Goal: Communication & Community: Answer question/provide support

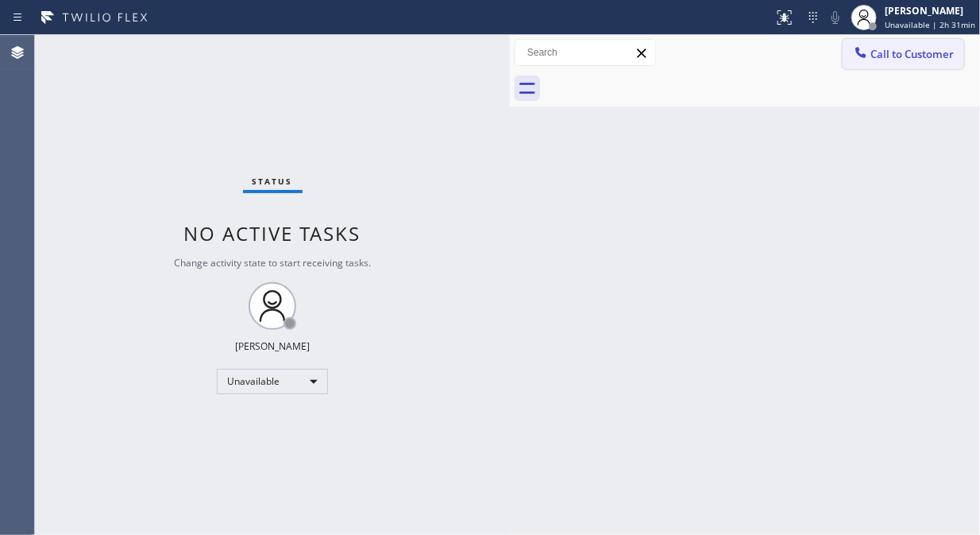
click at [884, 56] on span "Call to Customer" at bounding box center [912, 54] width 83 height 14
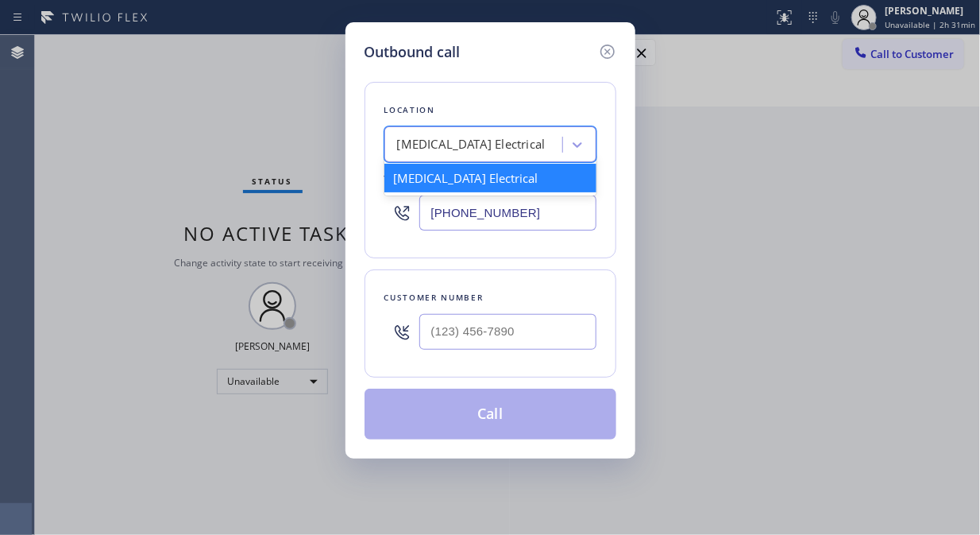
click at [418, 153] on div "[MEDICAL_DATA] Electrical" at bounding box center [471, 145] width 149 height 18
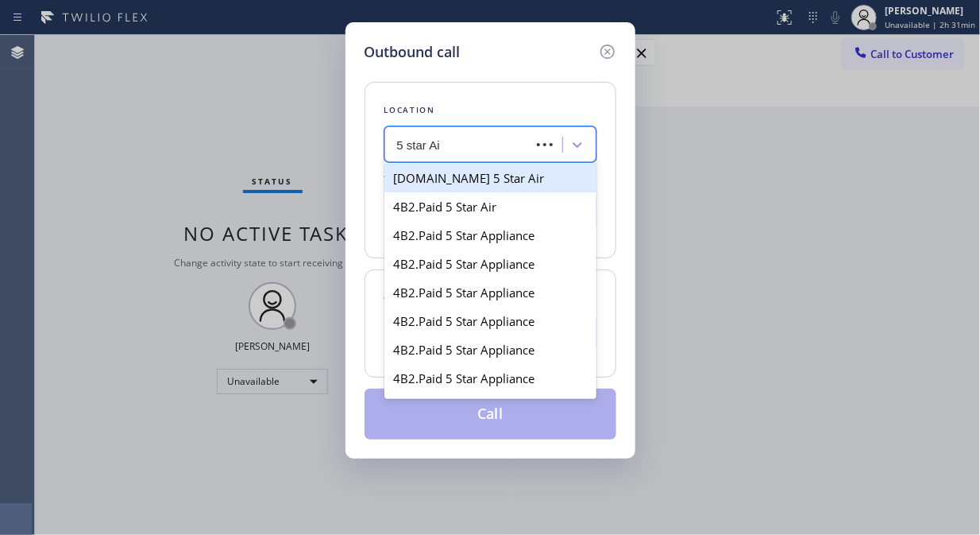
type input "5 star Air"
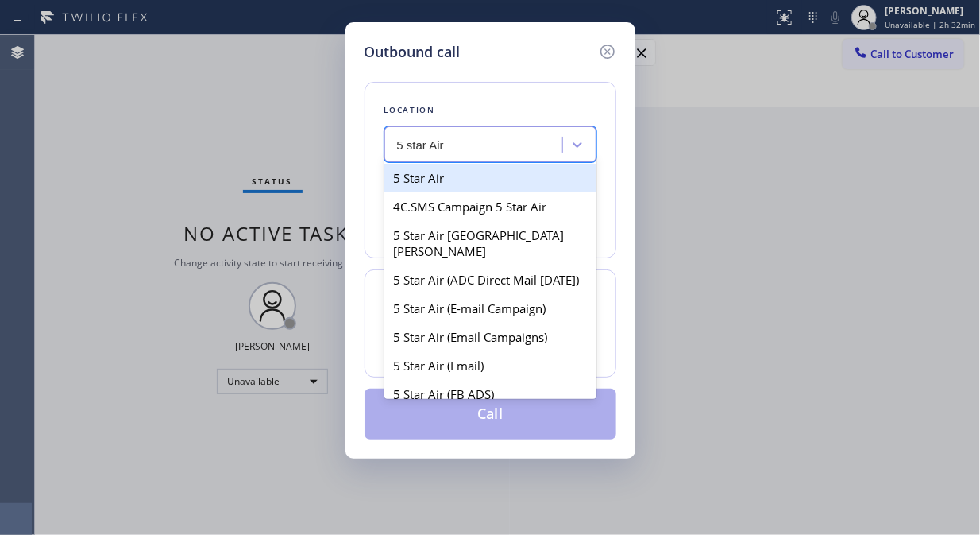
click at [448, 181] on div "5 Star Air" at bounding box center [491, 178] width 212 height 29
type input "[PHONE_NUMBER]"
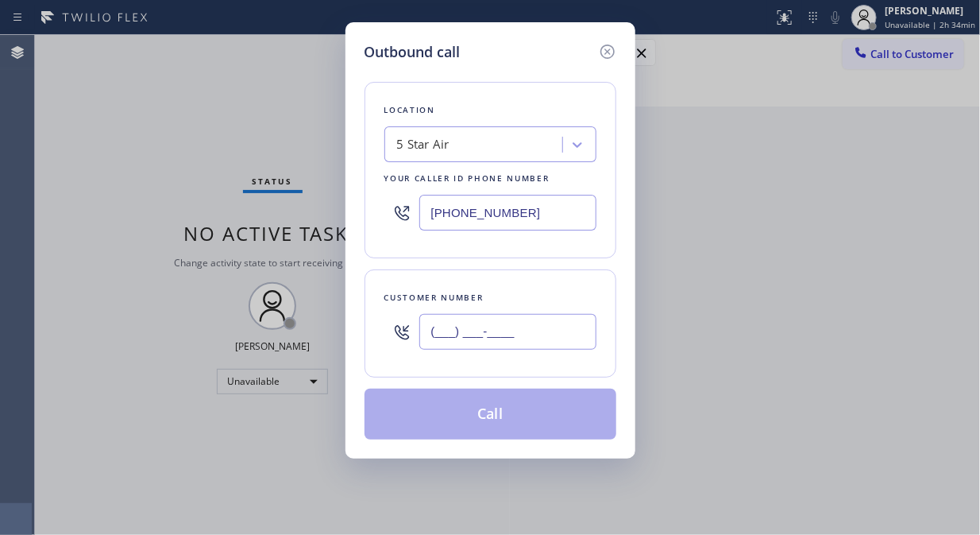
click at [441, 336] on input "(___) ___-____" at bounding box center [508, 332] width 177 height 36
paste input "424) 440-3654"
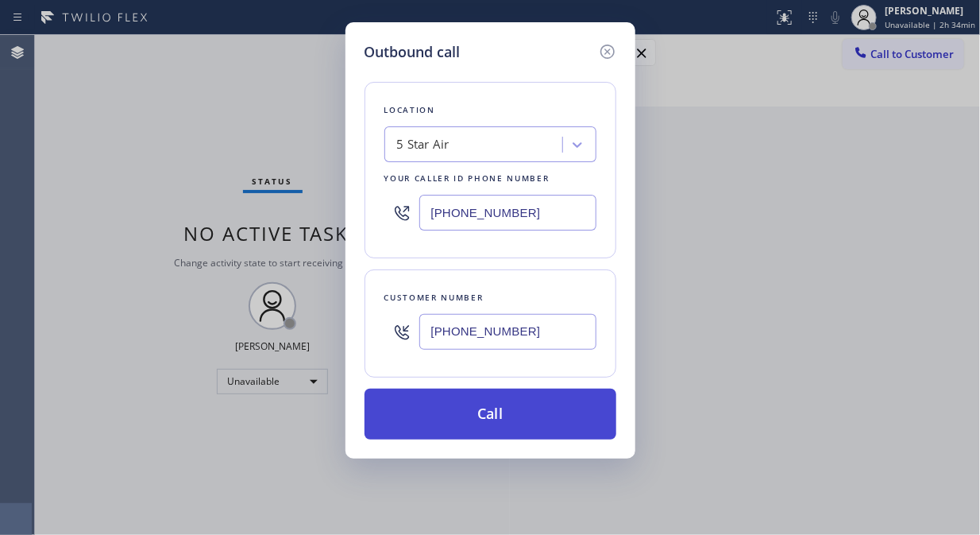
type input "[PHONE_NUMBER]"
click at [557, 422] on button "Call" at bounding box center [491, 414] width 252 height 51
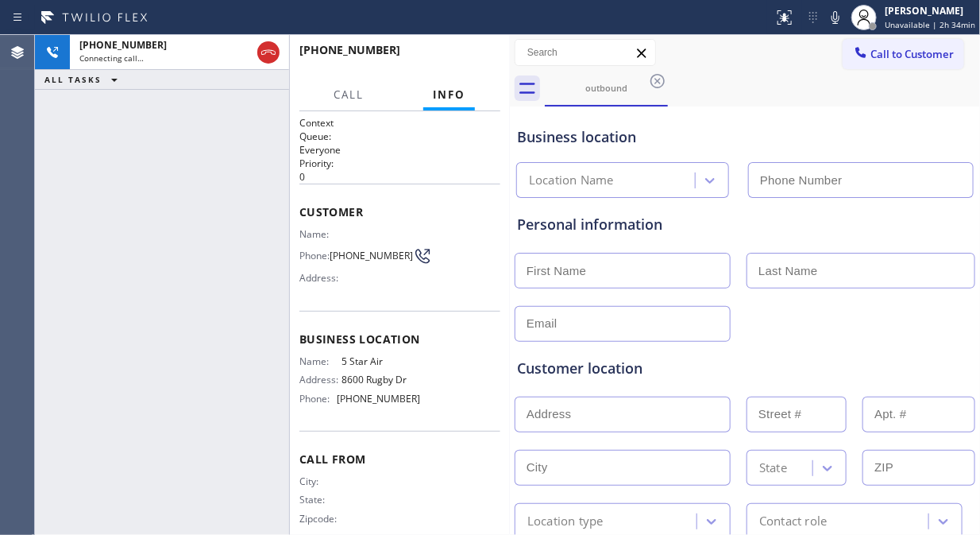
type input "[PHONE_NUMBER]"
click at [465, 56] on span "HANG UP" at bounding box center [463, 57] width 48 height 11
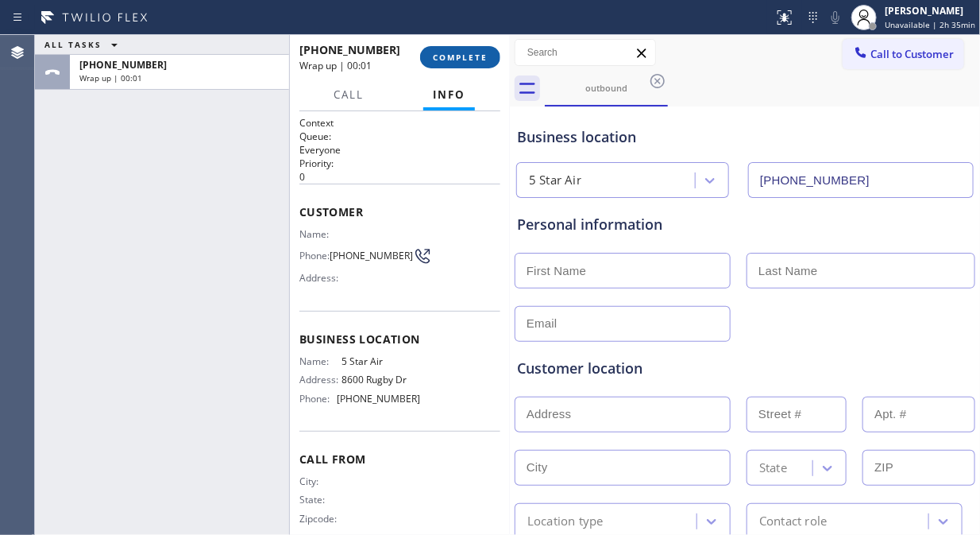
click at [466, 54] on span "COMPLETE" at bounding box center [460, 57] width 55 height 11
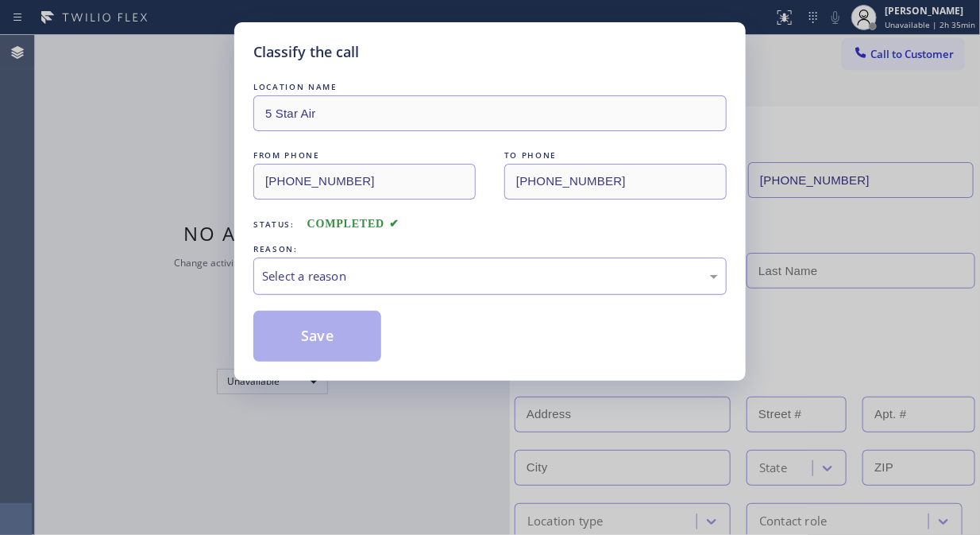
click at [540, 282] on div "Select a reason" at bounding box center [490, 276] width 456 height 18
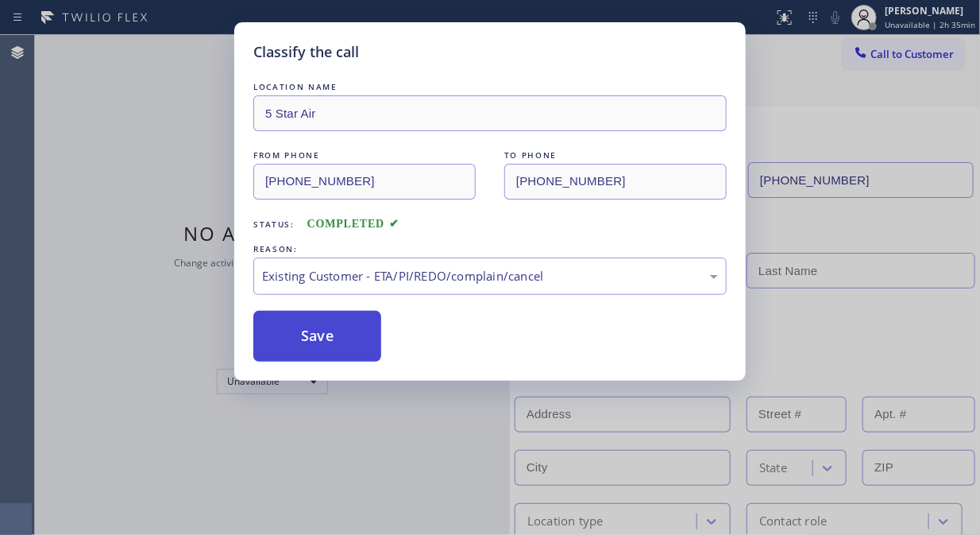
click at [334, 326] on button "Save" at bounding box center [317, 336] width 128 height 51
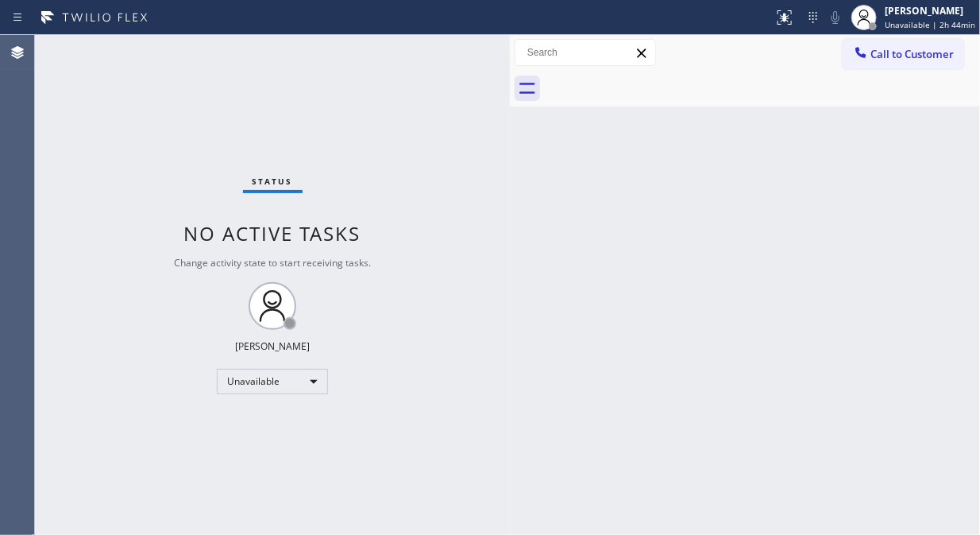
click at [122, 122] on div "Status No active tasks Change activity state to start receiving tasks. [PERSON_…" at bounding box center [272, 285] width 475 height 500
click at [883, 66] on button "Call to Customer" at bounding box center [904, 54] width 122 height 30
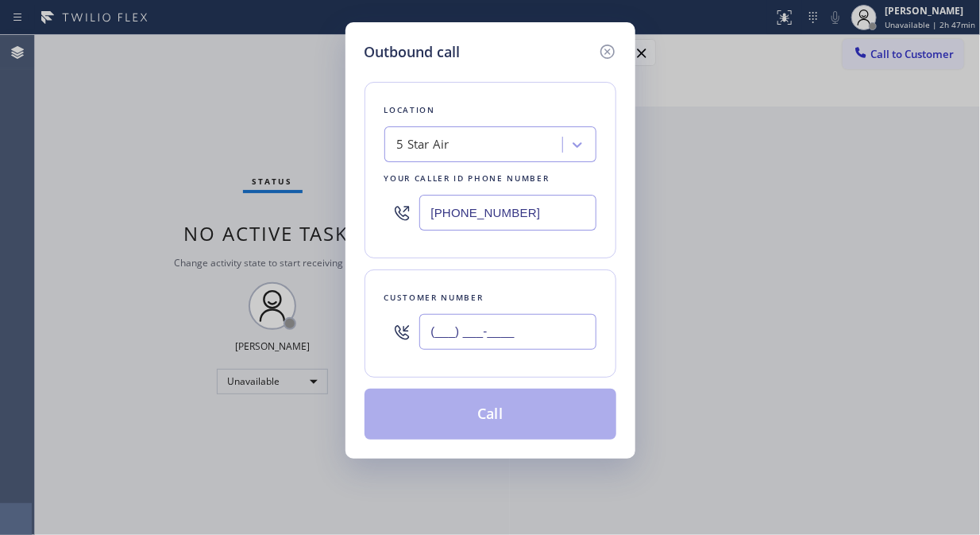
click at [426, 337] on input "(___) ___-____" at bounding box center [508, 332] width 177 height 36
paste input "310) 829-9378"
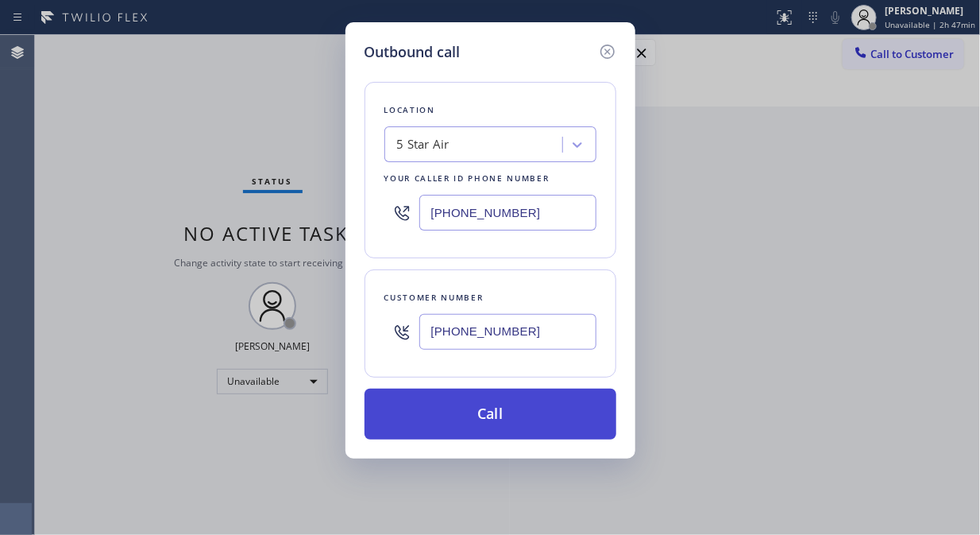
type input "[PHONE_NUMBER]"
click at [512, 424] on button "Call" at bounding box center [491, 414] width 252 height 51
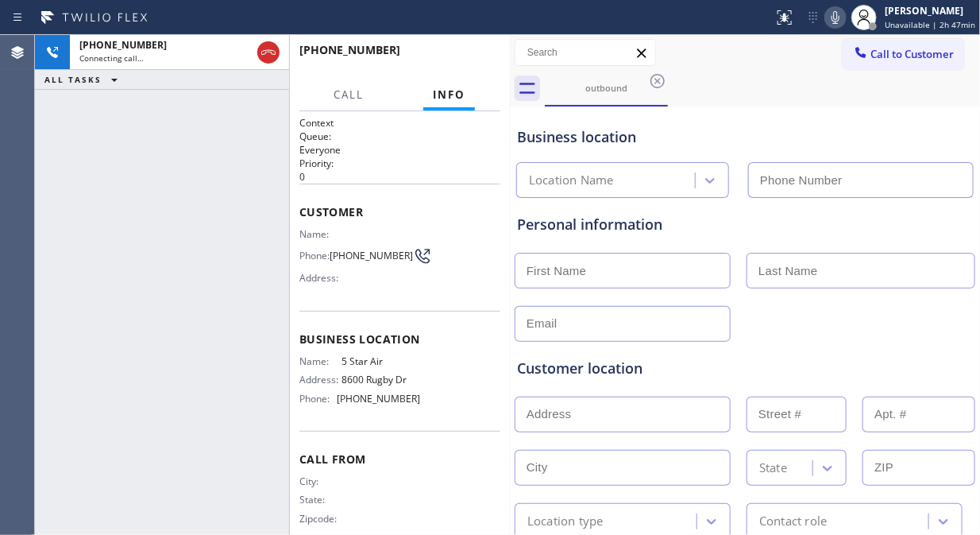
click at [839, 17] on icon at bounding box center [835, 17] width 19 height 19
type input "[PHONE_NUMBER]"
click at [839, 17] on icon at bounding box center [835, 17] width 19 height 19
click at [466, 59] on span "HANG UP" at bounding box center [463, 57] width 48 height 11
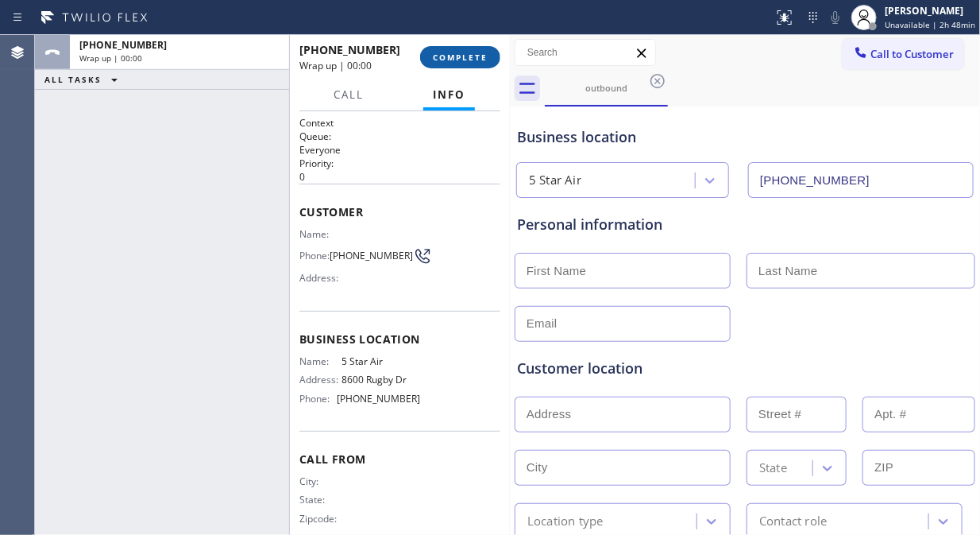
click at [466, 59] on span "COMPLETE" at bounding box center [460, 57] width 55 height 11
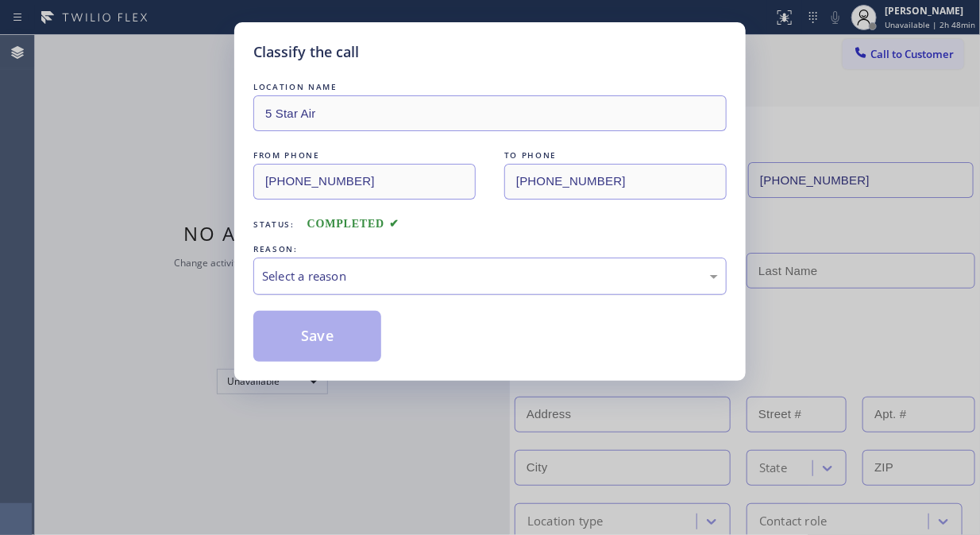
click at [464, 276] on div "Select a reason" at bounding box center [490, 276] width 456 height 18
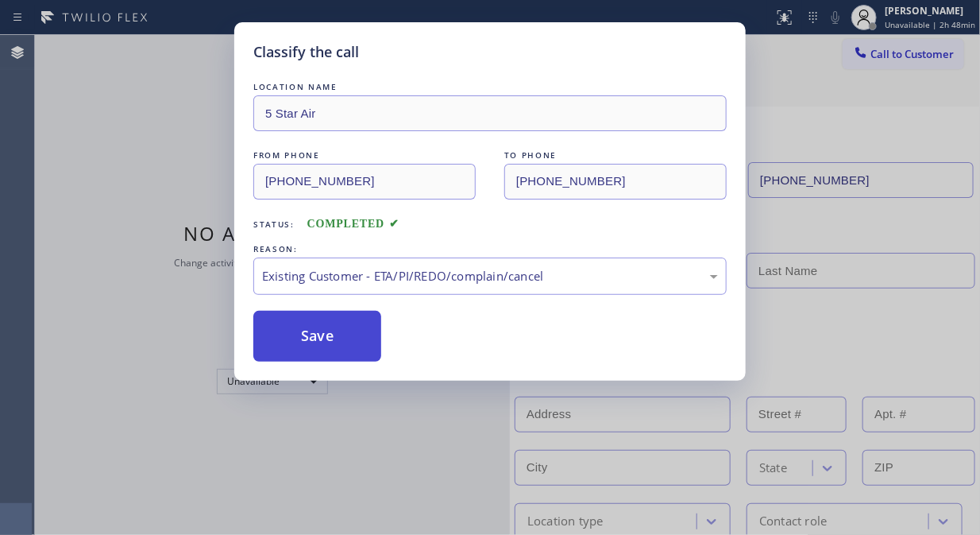
click at [318, 345] on button "Save" at bounding box center [317, 336] width 128 height 51
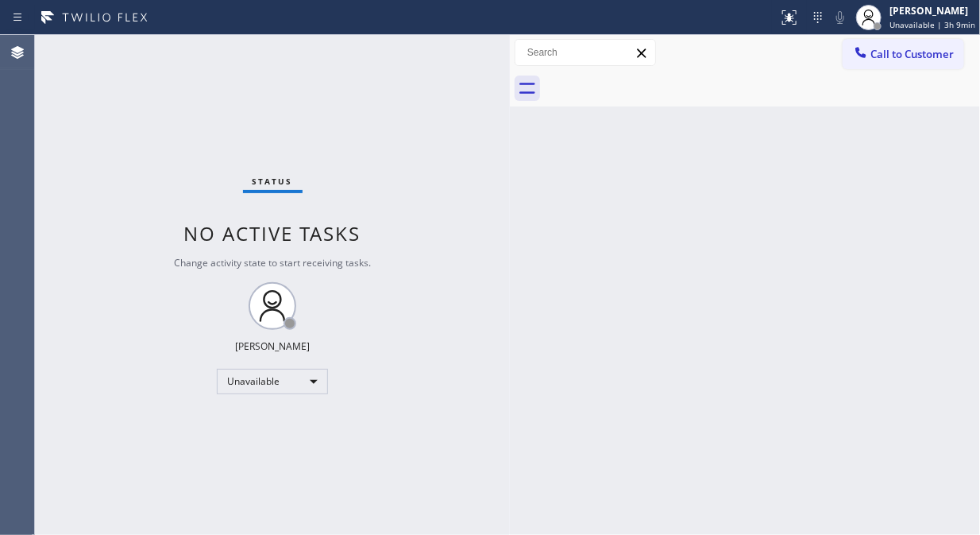
click at [868, 56] on icon at bounding box center [861, 52] width 16 height 16
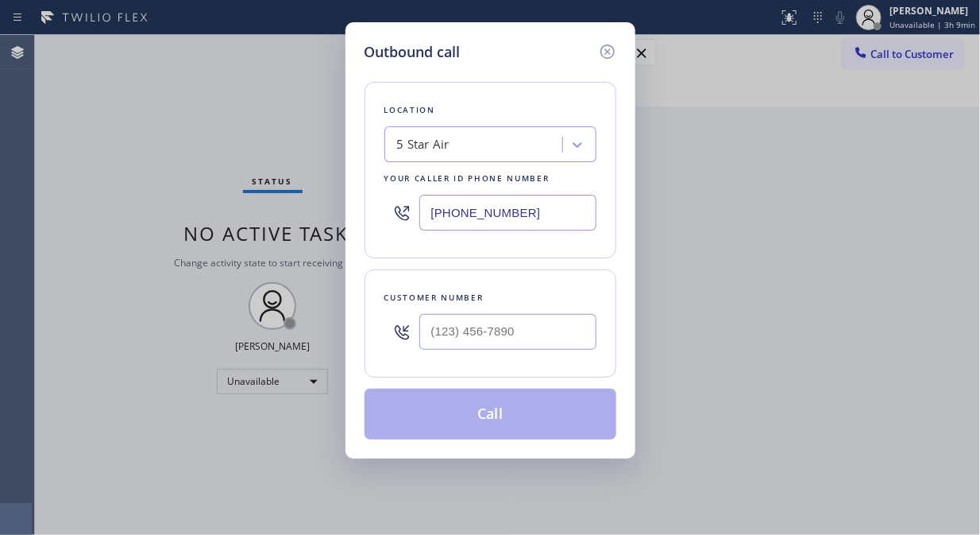
click at [431, 224] on input "[PHONE_NUMBER]" at bounding box center [508, 213] width 177 height 36
paste input "602) 313-1762"
type input "[PHONE_NUMBER]"
click at [435, 335] on input "(___) ___-____" at bounding box center [508, 332] width 177 height 36
paste input "360) 815-2000"
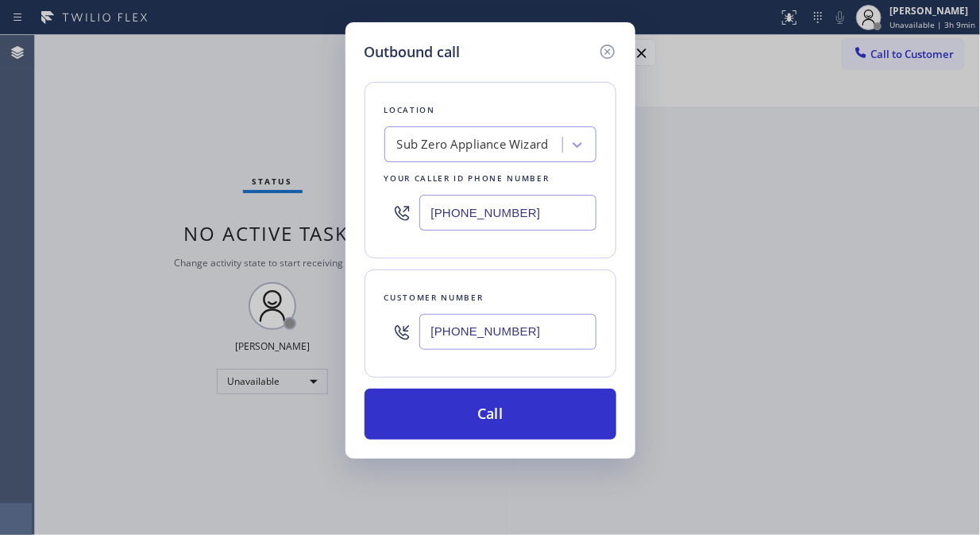
click at [532, 336] on input "[PHONE_NUMBER]" at bounding box center [508, 332] width 177 height 36
type input "[PHONE_NUMBER]"
click at [521, 296] on div "Customer number" at bounding box center [491, 297] width 212 height 17
click at [529, 335] on input "[PHONE_NUMBER]" at bounding box center [508, 332] width 177 height 36
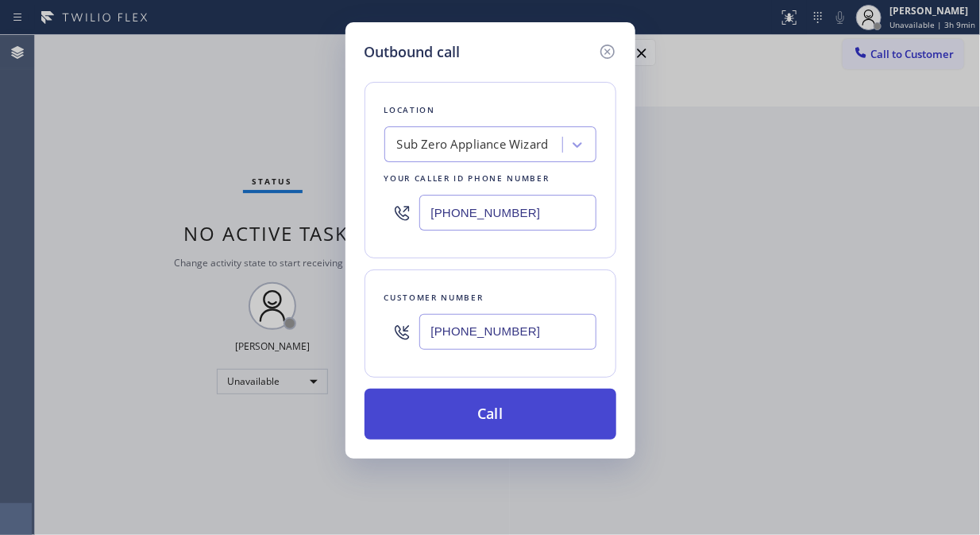
click at [486, 421] on button "Call" at bounding box center [491, 414] width 252 height 51
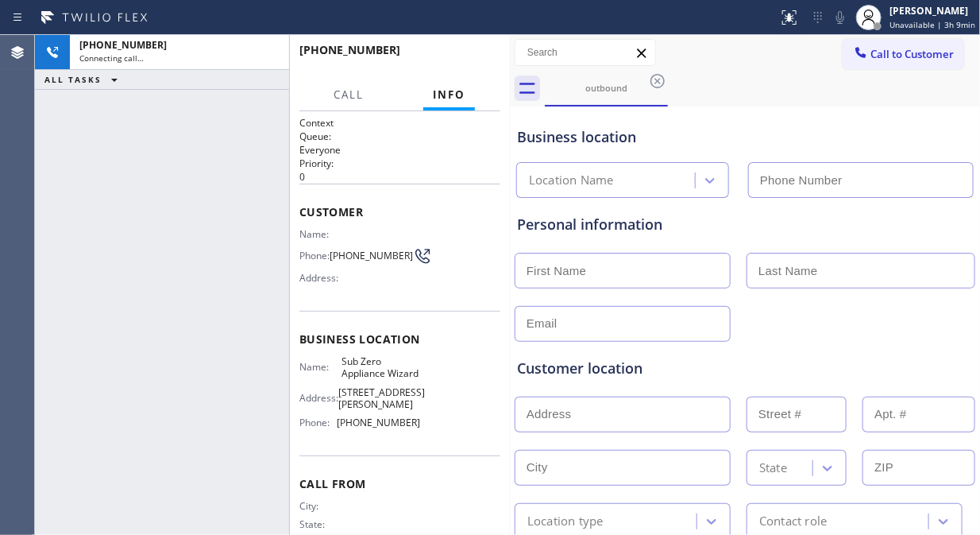
type input "[PHONE_NUMBER]"
click at [839, 20] on icon at bounding box center [840, 17] width 19 height 19
click at [839, 19] on icon at bounding box center [835, 17] width 19 height 19
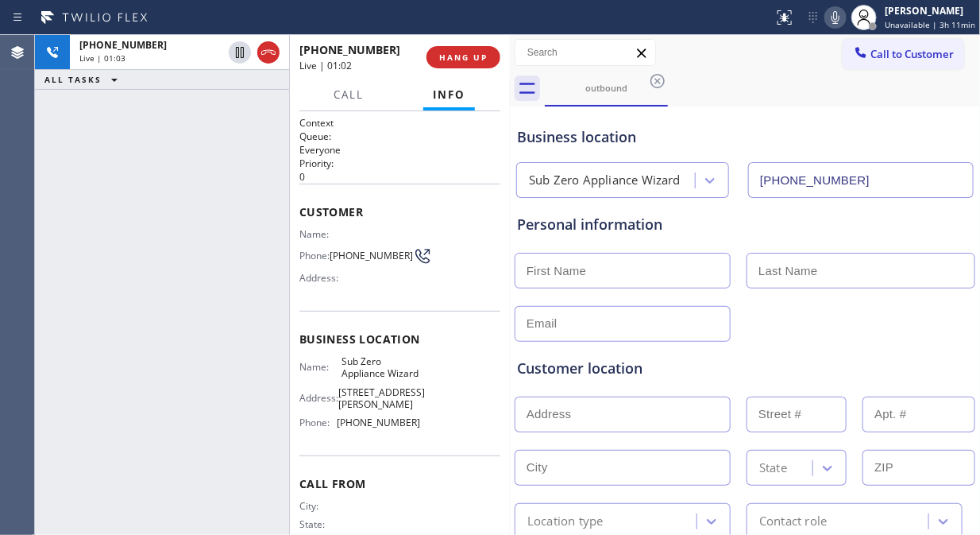
click at [835, 25] on icon at bounding box center [835, 17] width 19 height 19
click at [839, 17] on icon at bounding box center [835, 17] width 19 height 19
click at [838, 16] on icon at bounding box center [836, 17] width 8 height 13
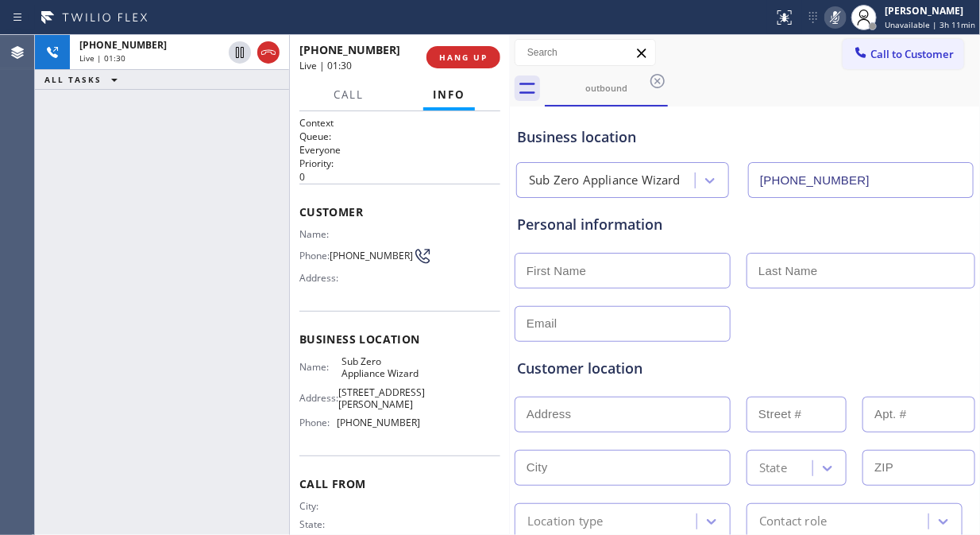
click at [838, 16] on icon at bounding box center [836, 17] width 8 height 13
click at [815, 105] on div "Business location Sub Zero Appliance Wizard [PHONE_NUMBER]" at bounding box center [745, 151] width 462 height 94
click at [836, 21] on icon at bounding box center [835, 17] width 19 height 19
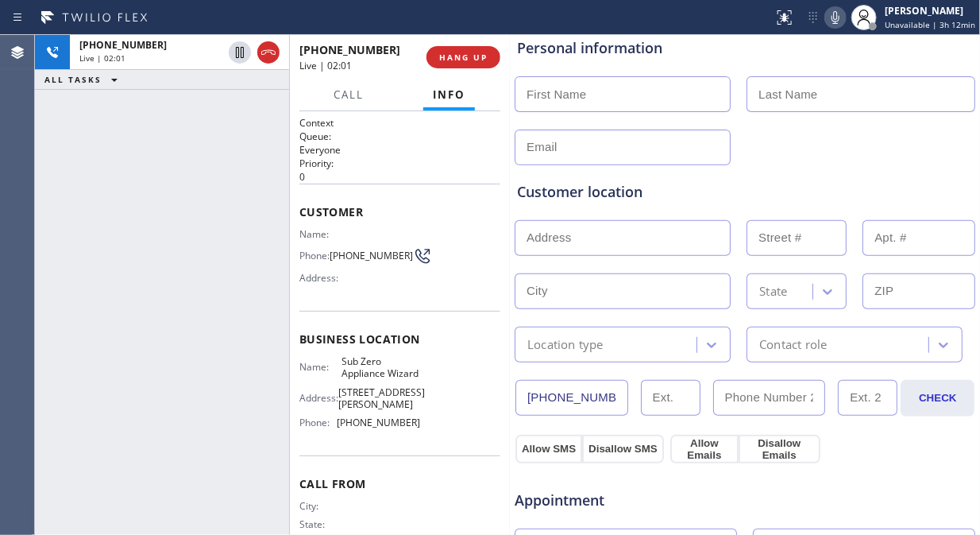
scroll to position [265, 0]
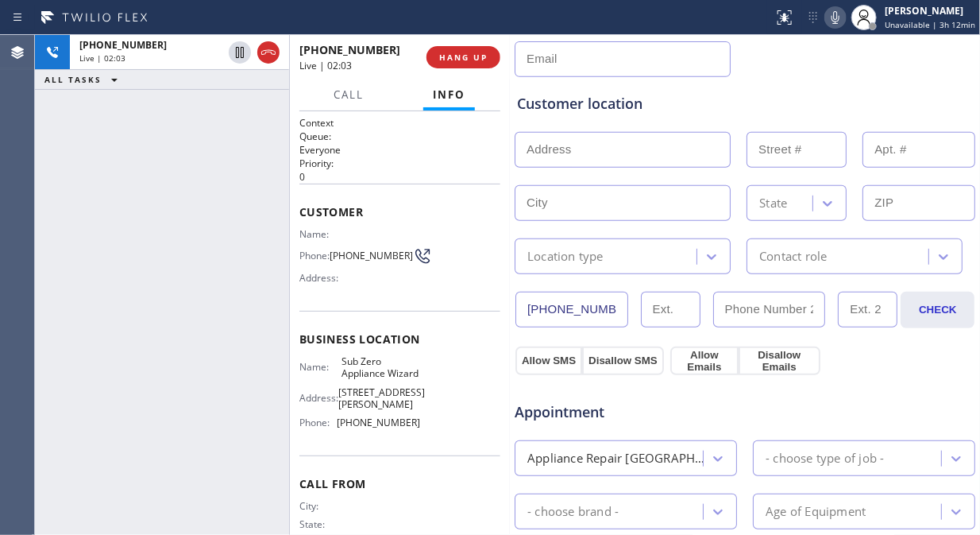
click at [840, 14] on icon at bounding box center [835, 17] width 19 height 19
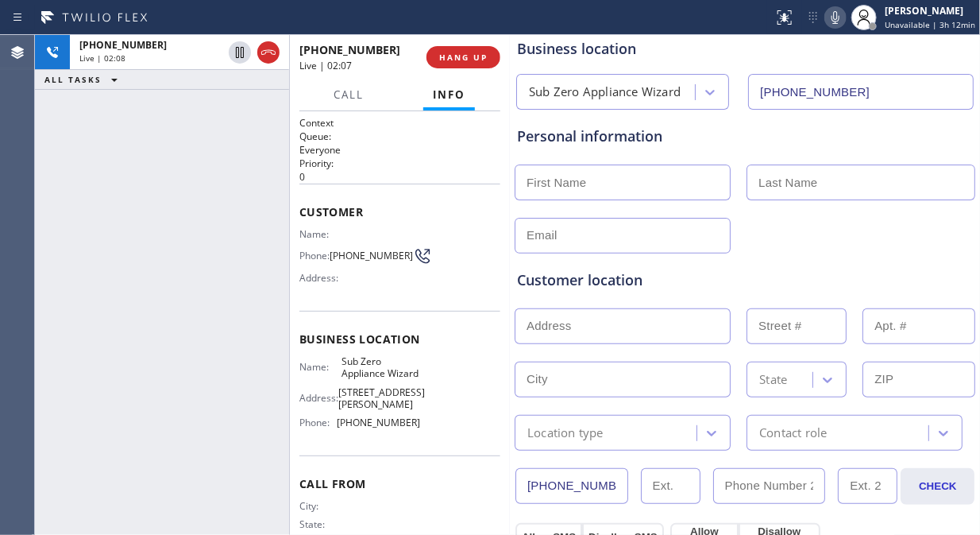
scroll to position [0, 0]
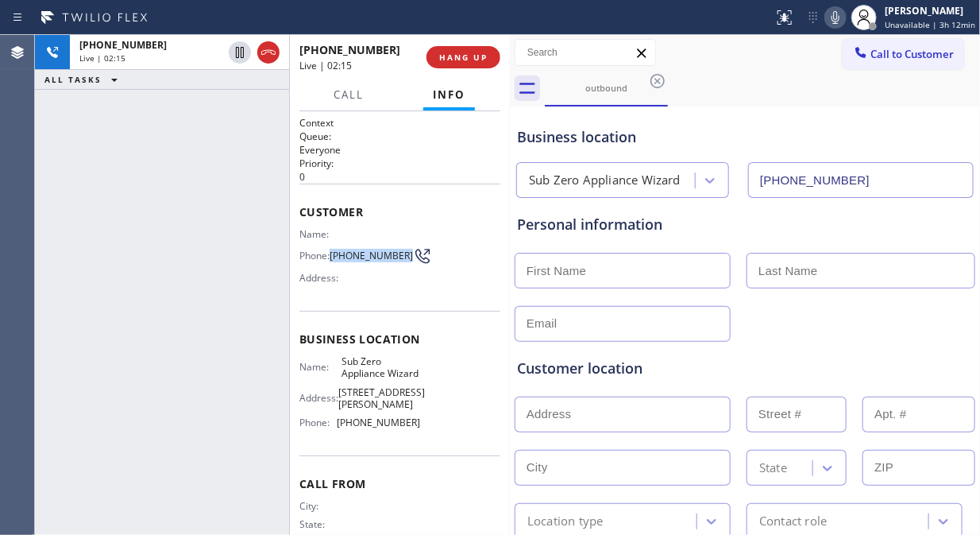
drag, startPoint x: 358, startPoint y: 263, endPoint x: 332, endPoint y: 252, distance: 28.5
click at [332, 252] on span "[PHONE_NUMBER]" at bounding box center [371, 255] width 83 height 12
click at [462, 56] on span "HANG UP" at bounding box center [463, 57] width 48 height 11
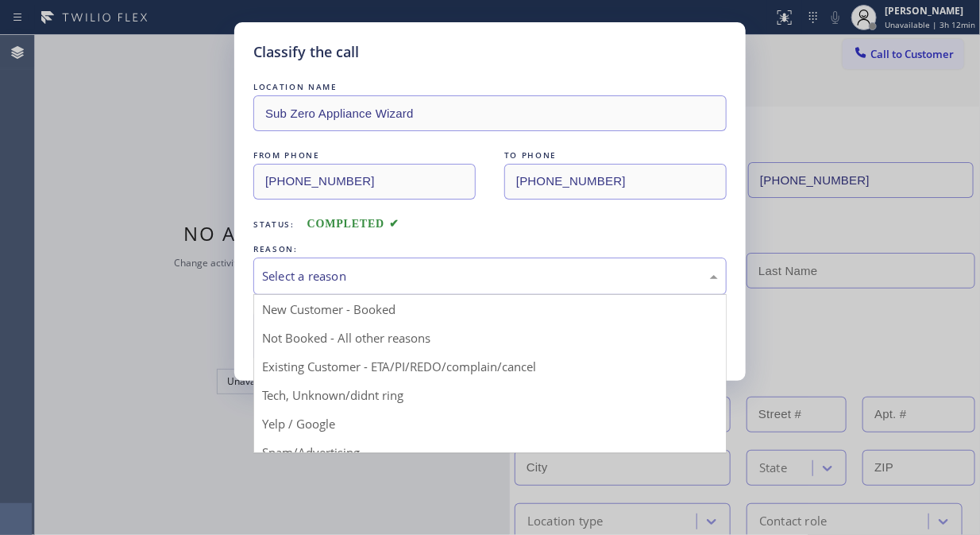
click at [480, 275] on div "Select a reason" at bounding box center [490, 276] width 456 height 18
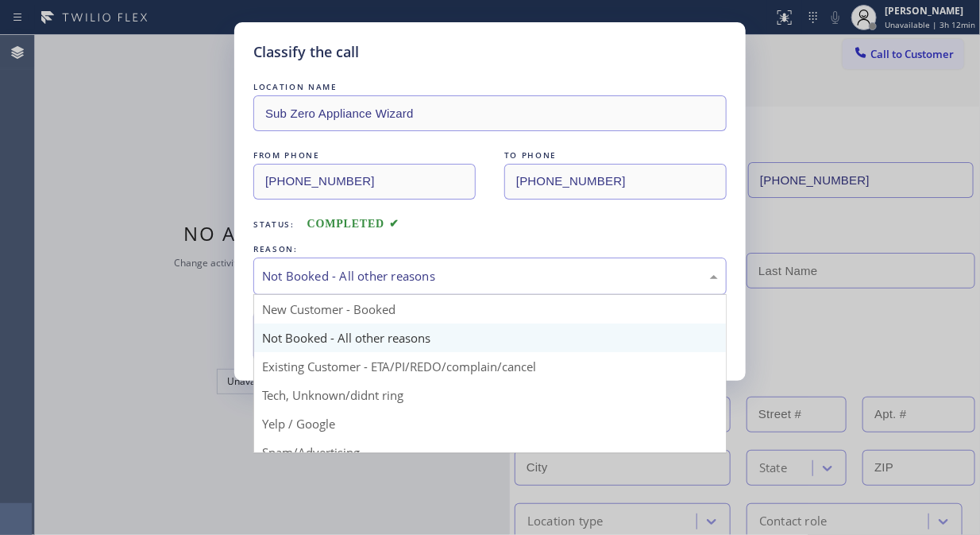
click at [472, 272] on div "Not Booked - All other reasons" at bounding box center [490, 276] width 456 height 18
drag, startPoint x: 453, startPoint y: 362, endPoint x: 426, endPoint y: 358, distance: 27.2
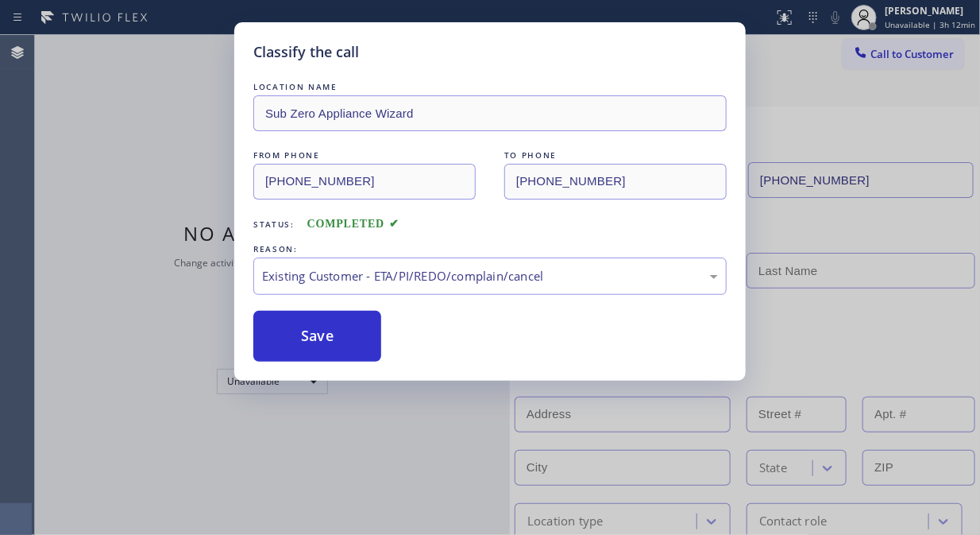
click at [328, 345] on button "Save" at bounding box center [317, 336] width 128 height 51
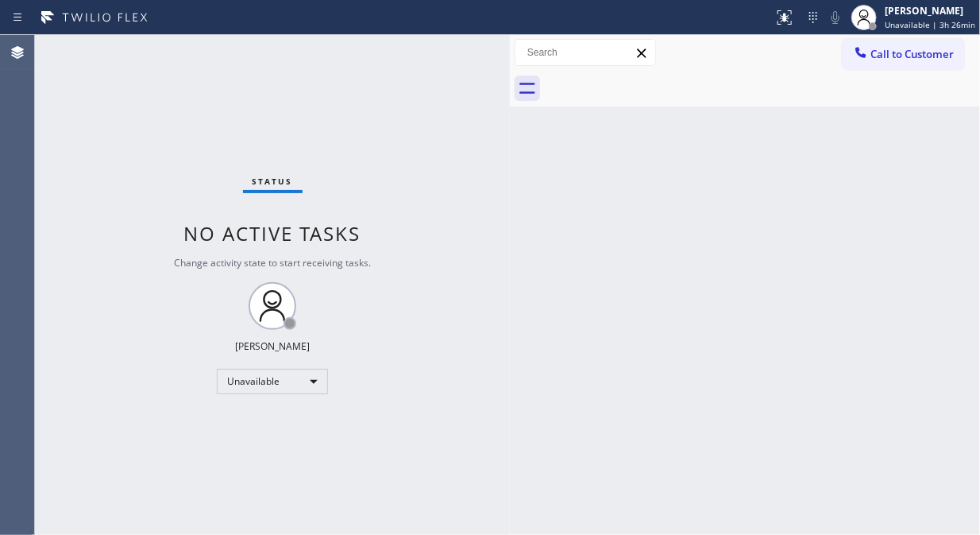
click at [935, 69] on div "Call to Customer Outbound call Location Sub Zero Appliance Wizard Your caller i…" at bounding box center [745, 53] width 470 height 36
drag, startPoint x: 875, startPoint y: 46, endPoint x: 694, endPoint y: 122, distance: 196.6
click at [872, 47] on span "Call to Customer" at bounding box center [912, 54] width 83 height 14
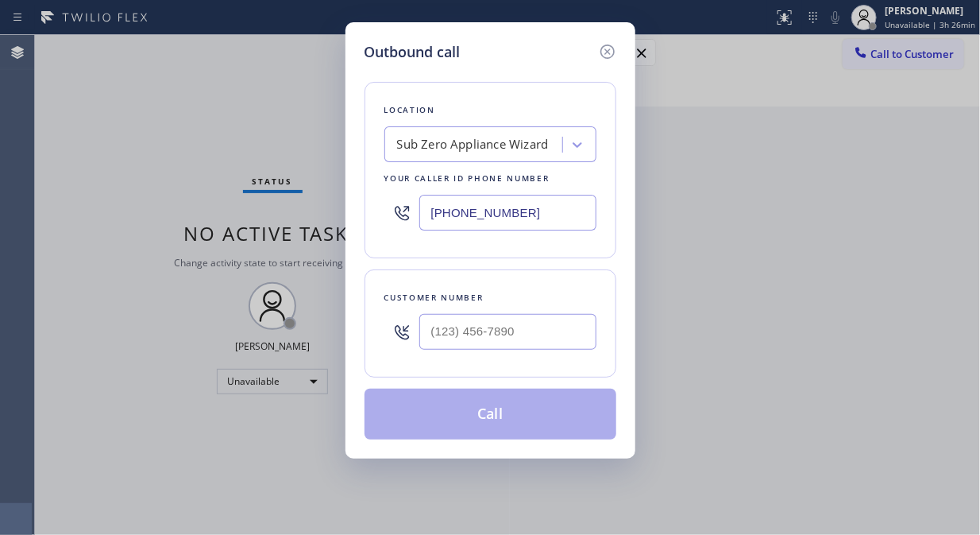
click at [432, 215] on input "[PHONE_NUMBER]" at bounding box center [508, 213] width 177 height 36
paste input "855) 501-7800"
type input "[PHONE_NUMBER]"
drag, startPoint x: 108, startPoint y: 114, endPoint x: 393, endPoint y: 280, distance: 329.4
click at [107, 114] on div "Outbound call Location [MEDICAL_DATA] Electrical Your caller id phone number [P…" at bounding box center [490, 267] width 980 height 535
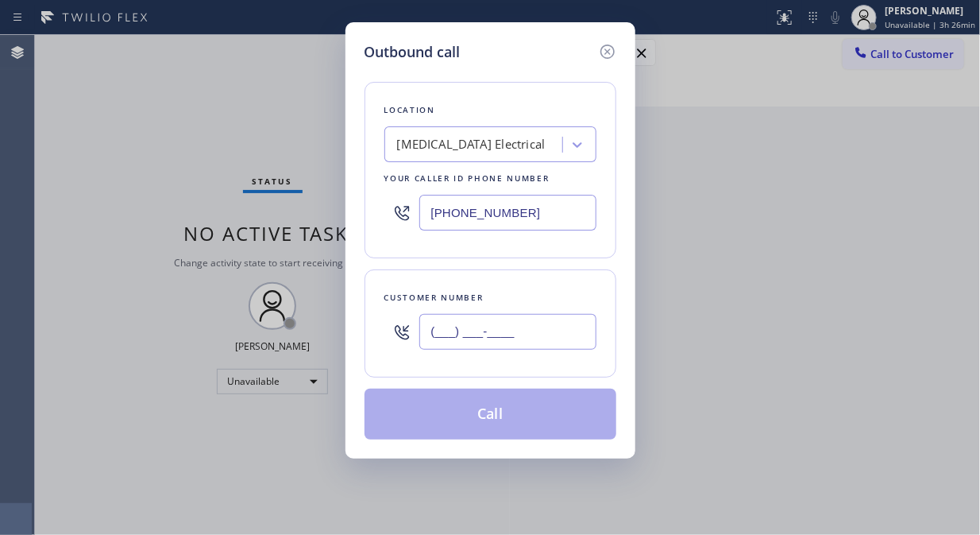
click at [424, 331] on input "(___) ___-____" at bounding box center [508, 332] width 177 height 36
paste input "949) 303-9473"
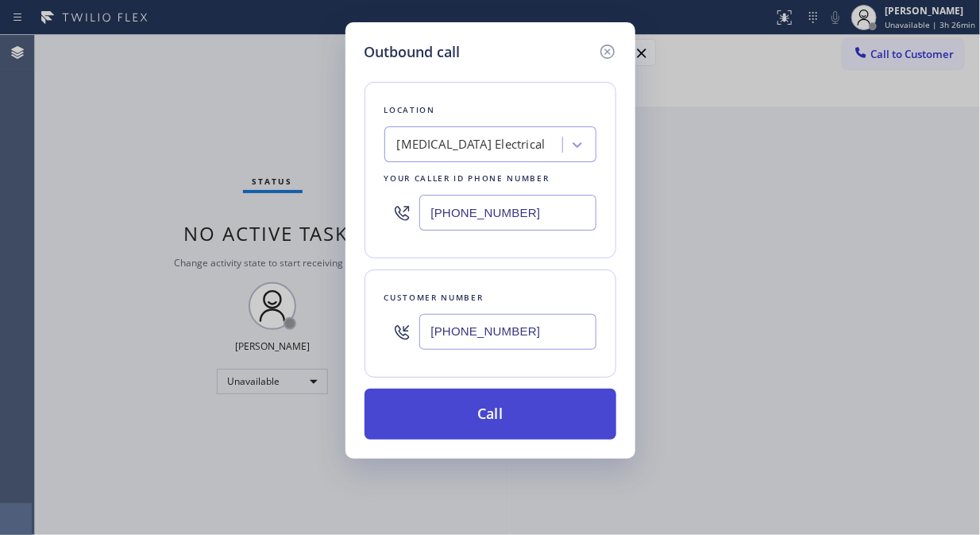
type input "[PHONE_NUMBER]"
click at [533, 420] on button "Call" at bounding box center [491, 414] width 252 height 51
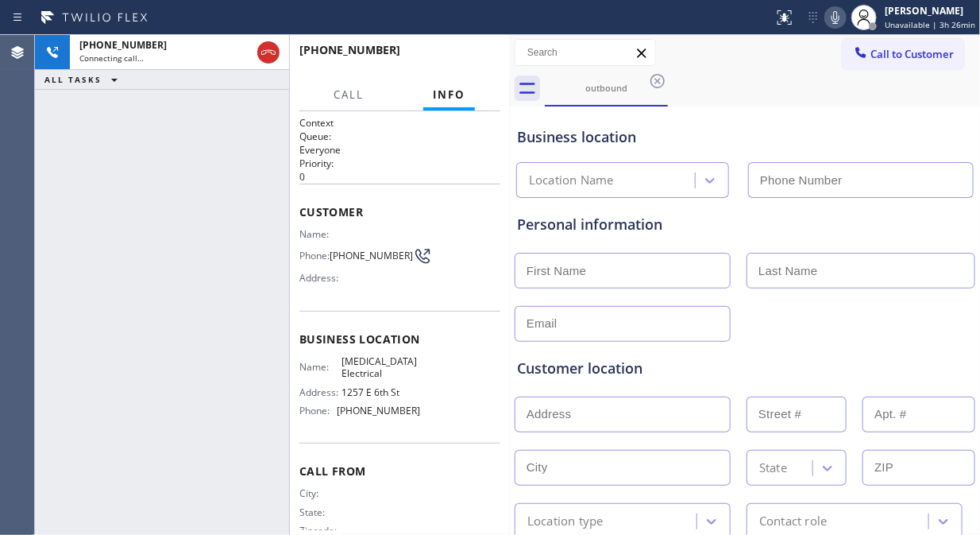
type input "[PHONE_NUMBER]"
click at [471, 59] on span "HANG UP" at bounding box center [463, 57] width 48 height 11
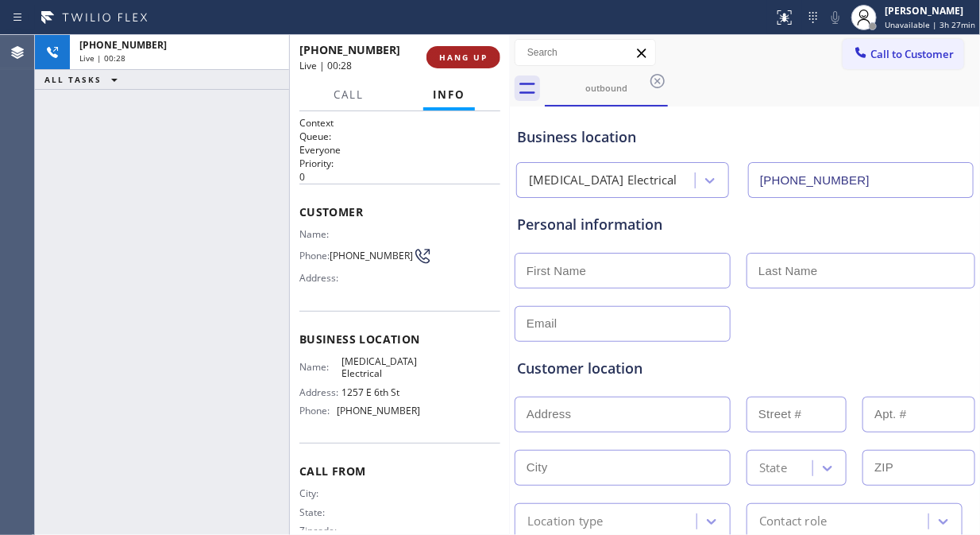
click at [471, 59] on span "HANG UP" at bounding box center [463, 57] width 48 height 11
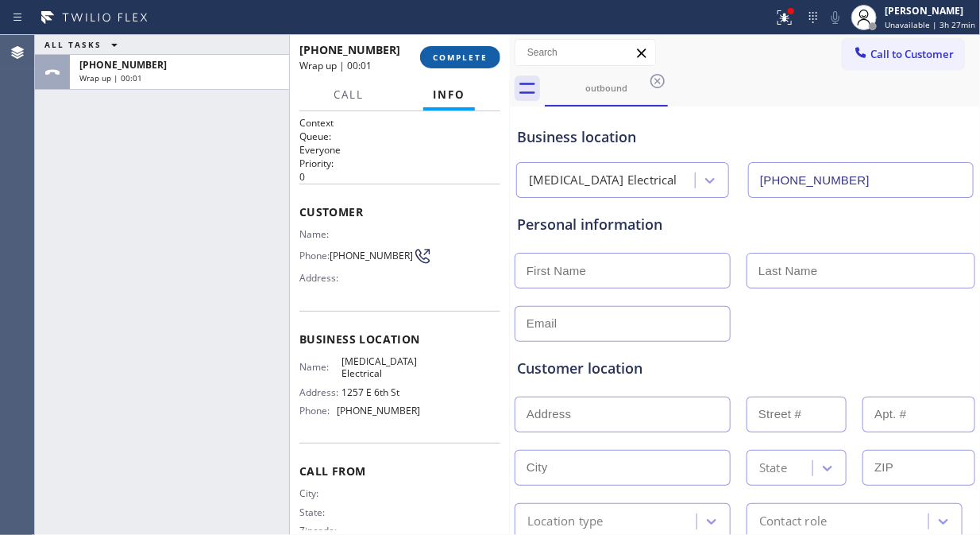
click at [471, 59] on span "COMPLETE" at bounding box center [460, 57] width 55 height 11
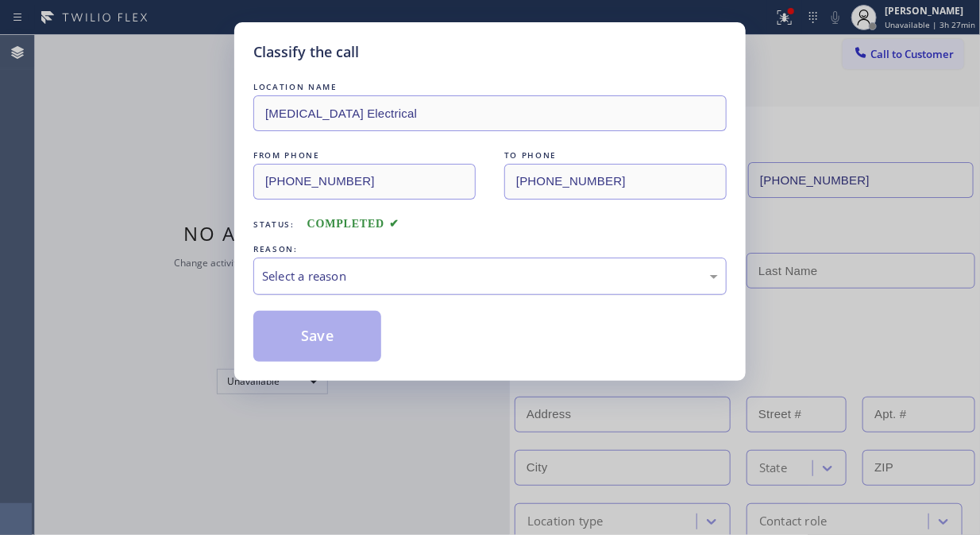
click at [494, 284] on div "Select a reason" at bounding box center [490, 276] width 456 height 18
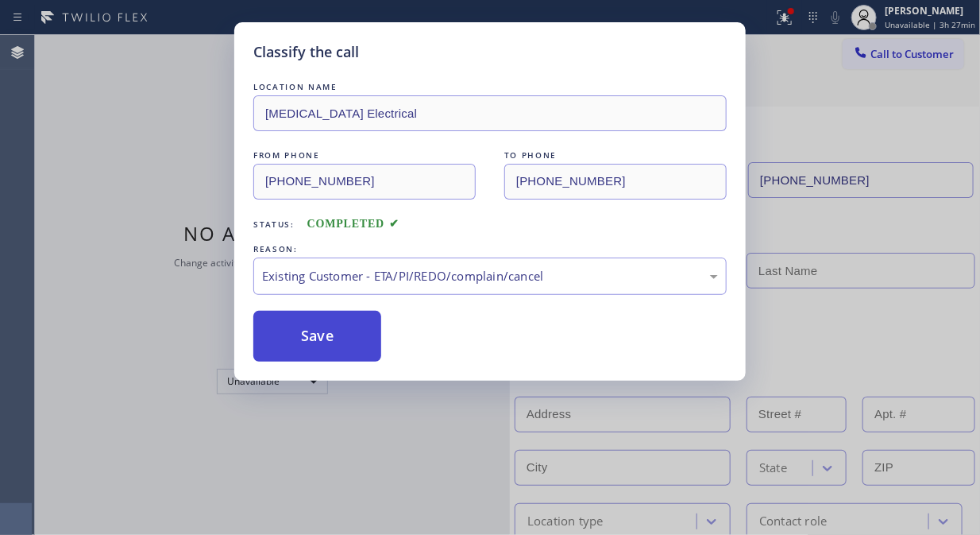
click at [312, 329] on button "Save" at bounding box center [317, 336] width 128 height 51
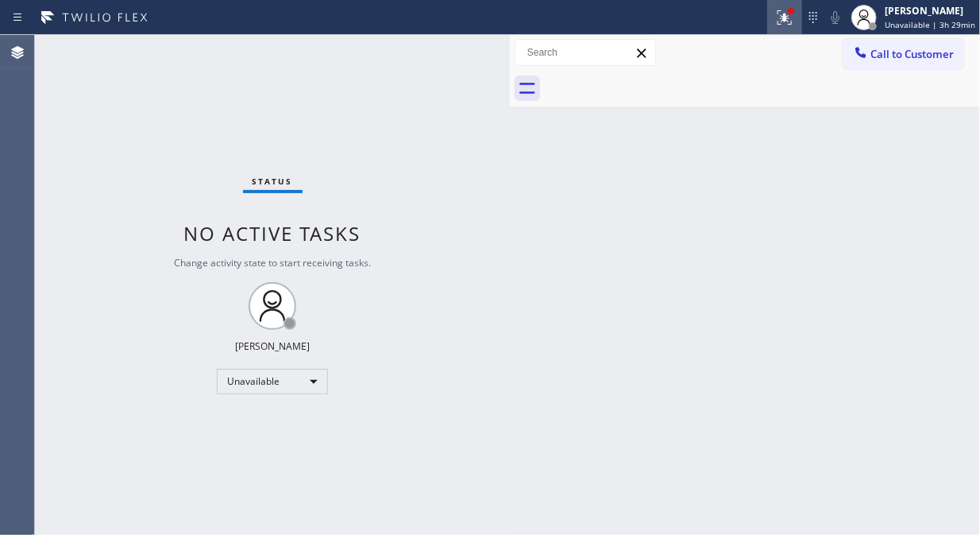
click at [795, 21] on icon at bounding box center [784, 17] width 19 height 19
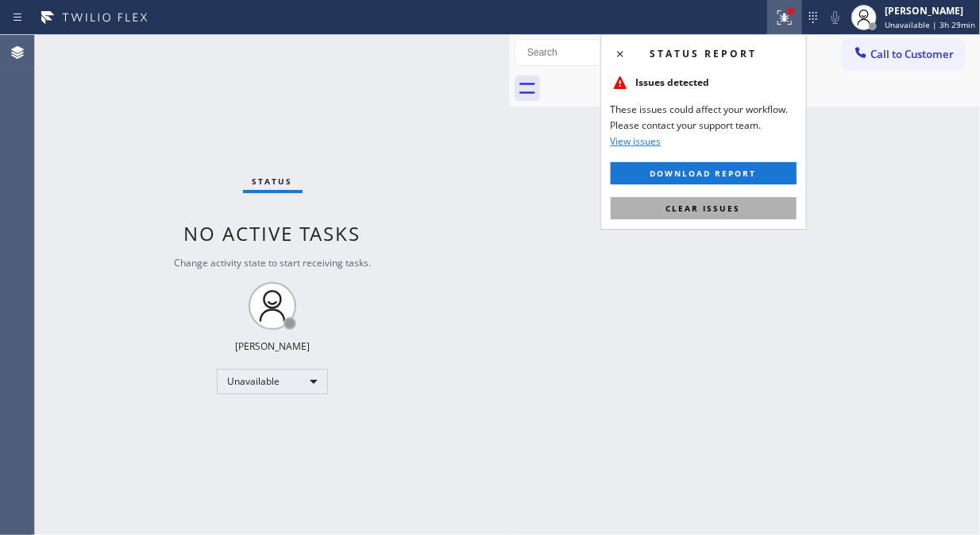
click at [718, 212] on span "Clear issues" at bounding box center [704, 208] width 75 height 11
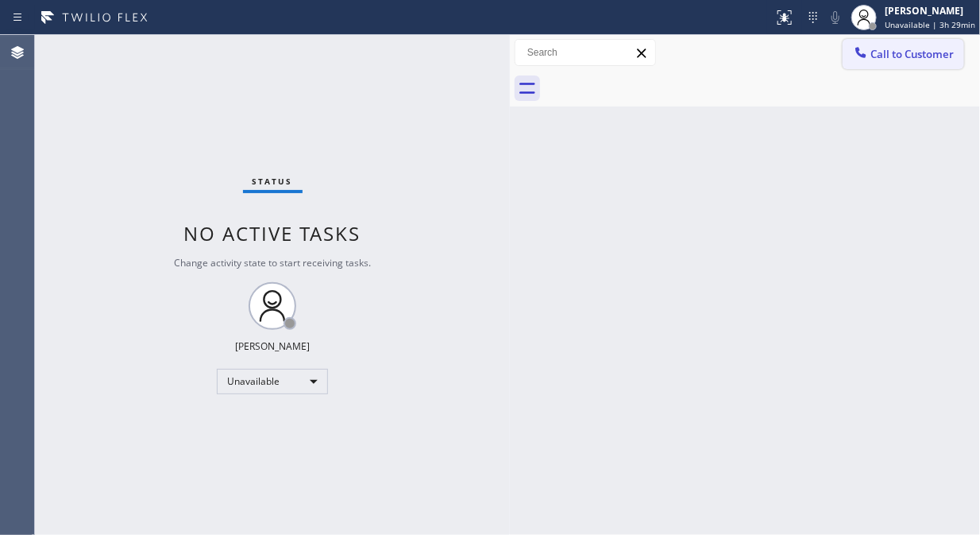
click at [933, 62] on button "Call to Customer" at bounding box center [904, 54] width 122 height 30
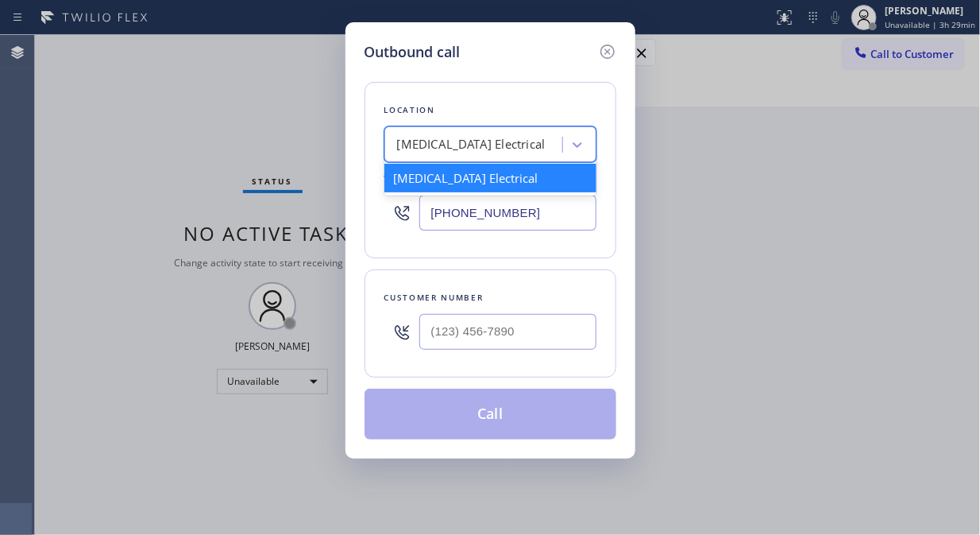
click at [509, 131] on div "[MEDICAL_DATA] Electrical" at bounding box center [475, 145] width 173 height 28
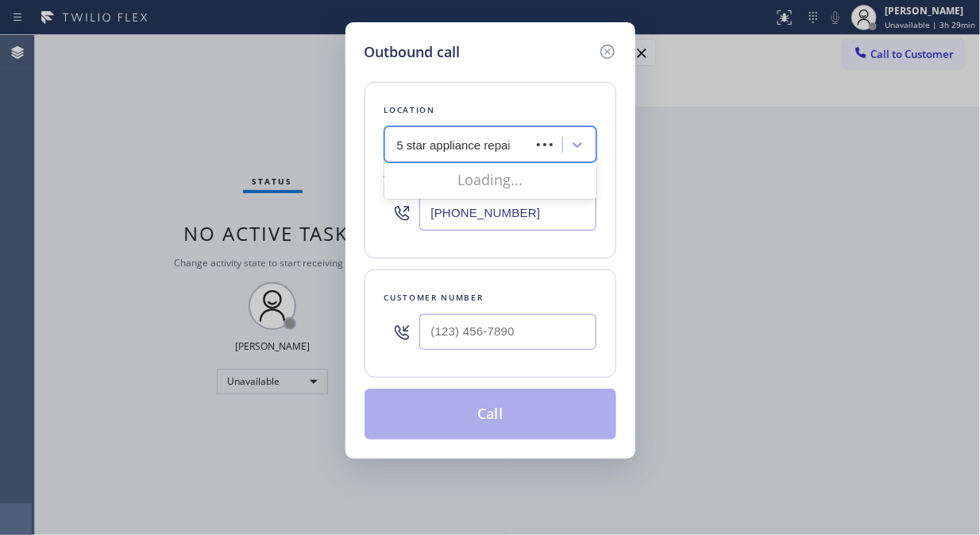
type input "5 star appliance repair"
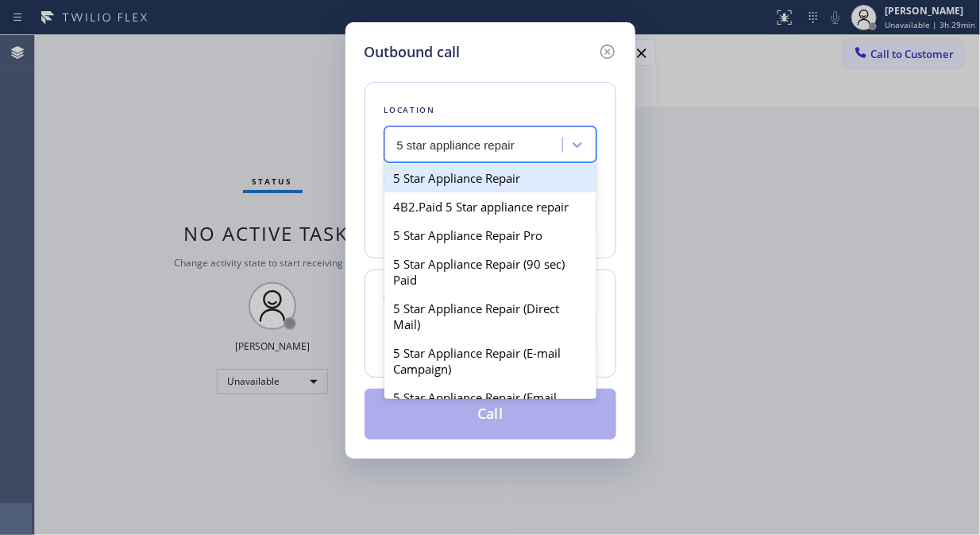
click at [519, 176] on div "5 Star Appliance Repair" at bounding box center [491, 178] width 212 height 29
type input "[PHONE_NUMBER]"
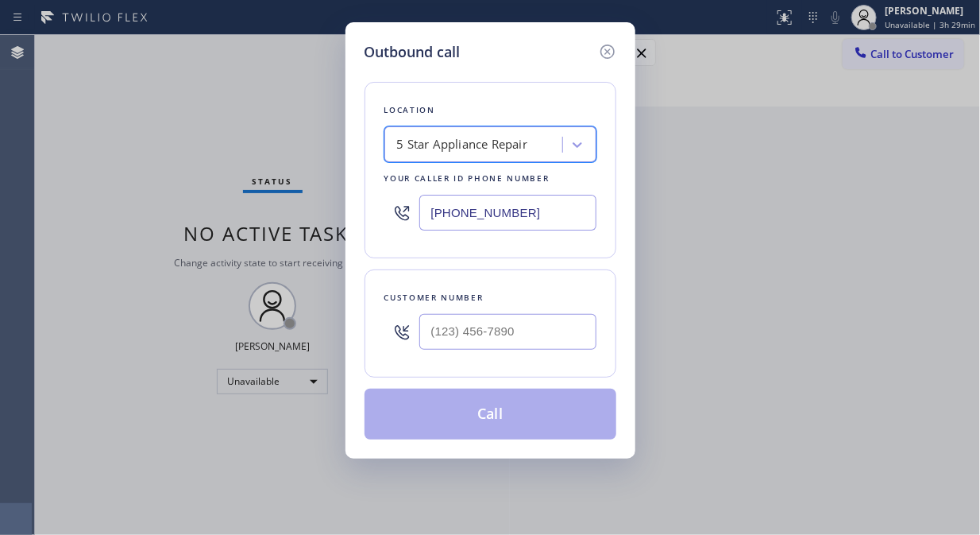
click at [469, 332] on input "text" at bounding box center [508, 332] width 177 height 36
paste input "949) 294-5457"
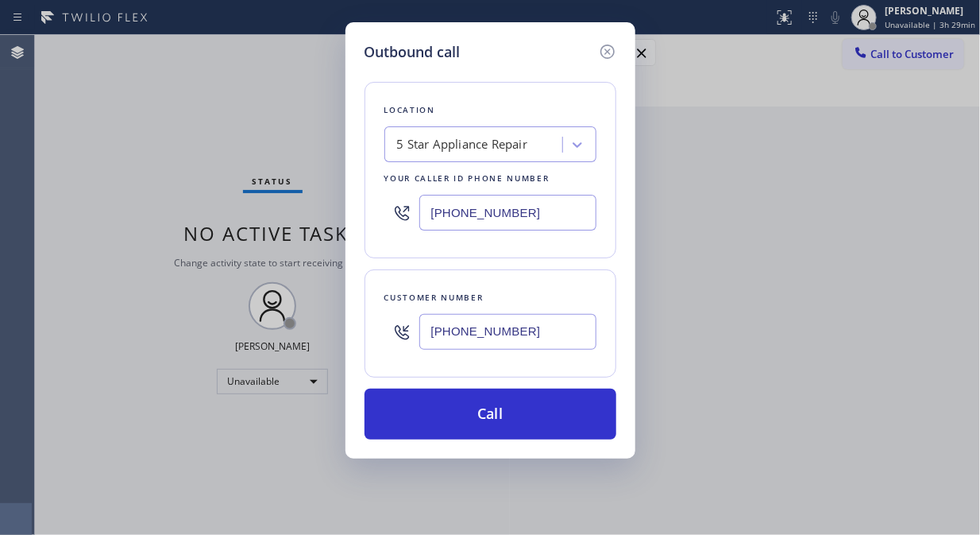
type input "[PHONE_NUMBER]"
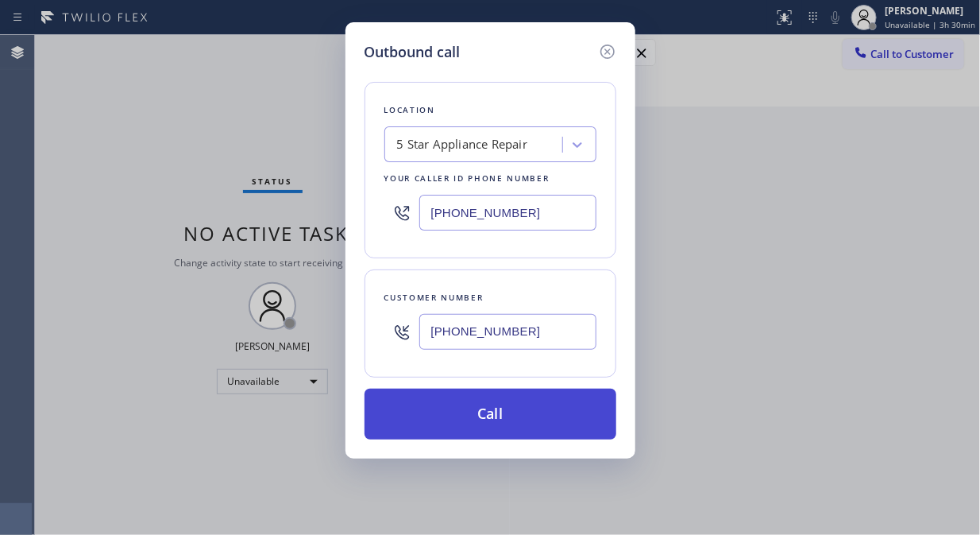
click at [506, 439] on button "Call" at bounding box center [491, 414] width 252 height 51
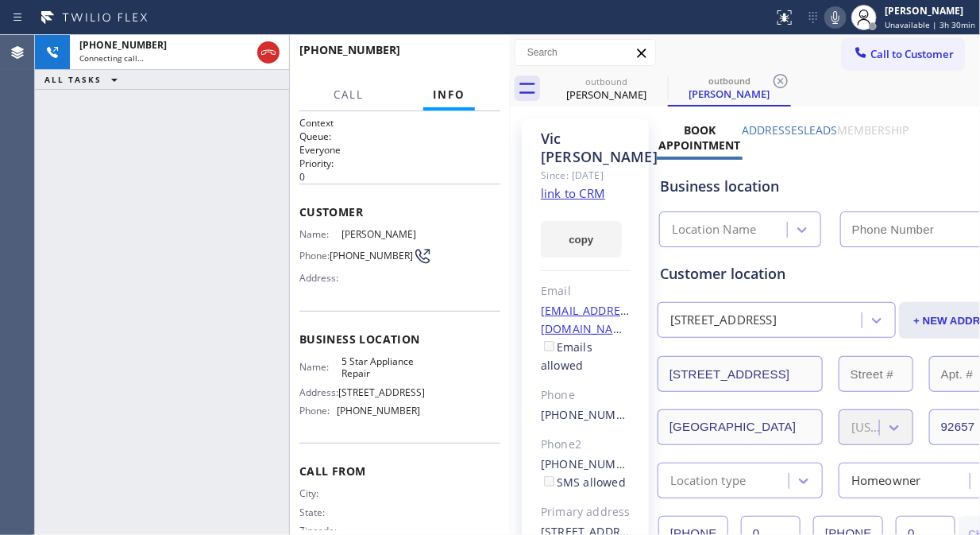
type input "[PHONE_NUMBER]"
click at [439, 54] on button "HANG UP" at bounding box center [464, 57] width 74 height 22
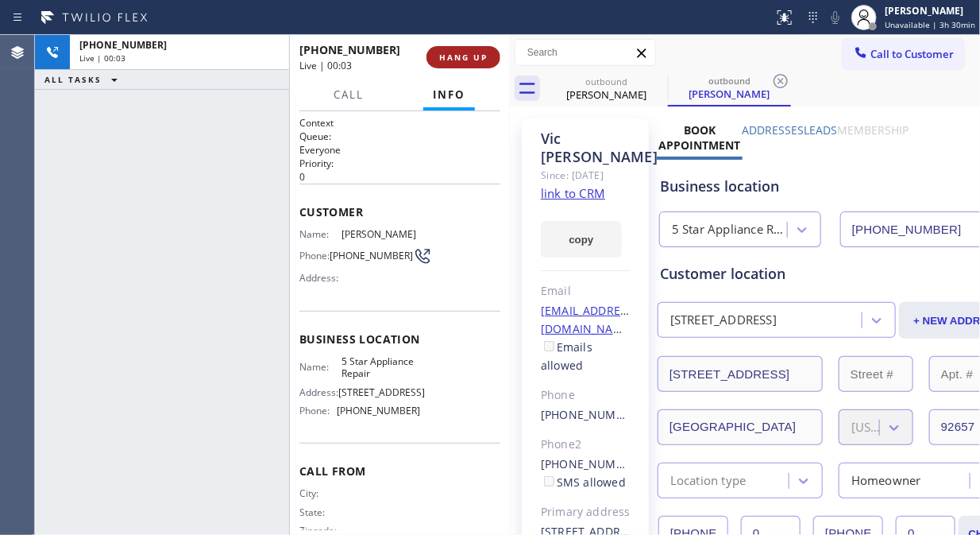
click at [439, 54] on span "HANG UP" at bounding box center [463, 57] width 48 height 11
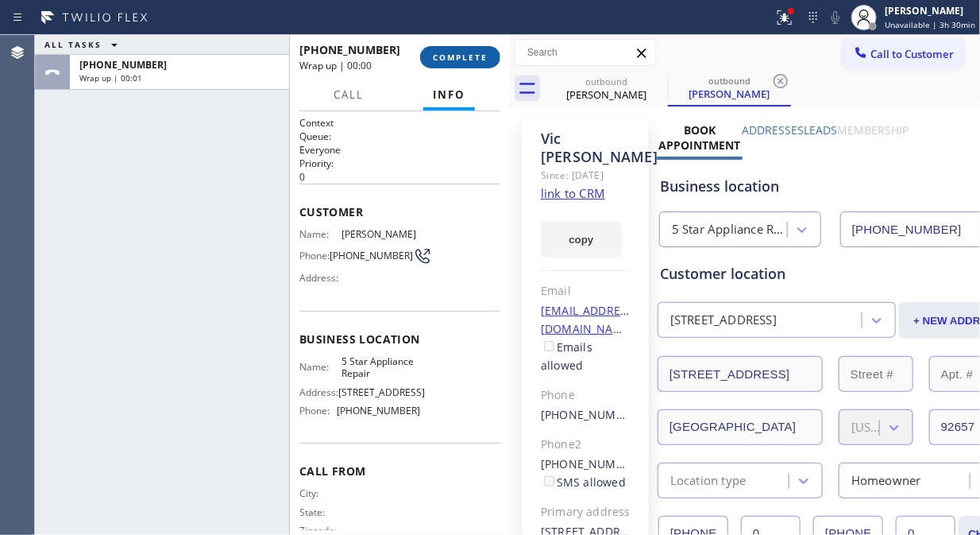
click at [447, 58] on span "COMPLETE" at bounding box center [460, 57] width 55 height 11
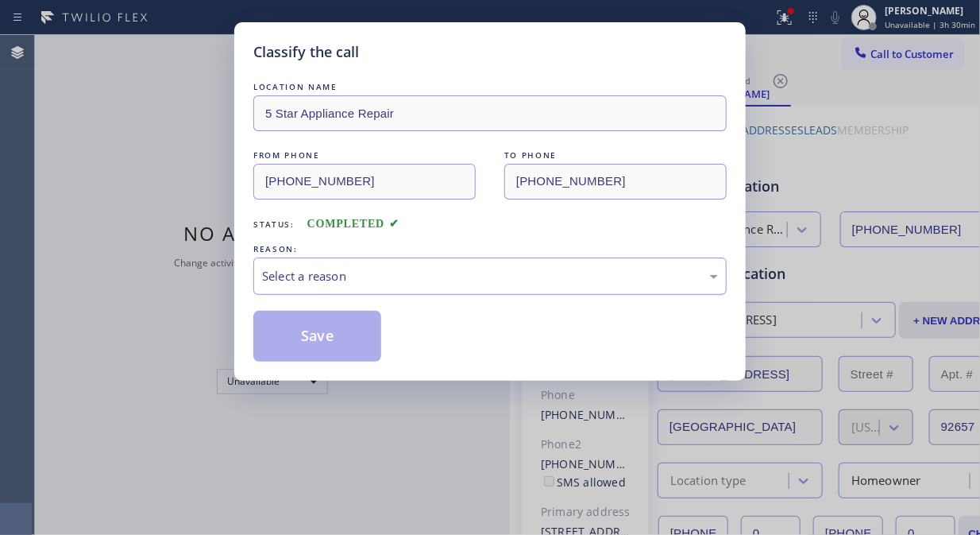
click at [466, 273] on div "Select a reason" at bounding box center [490, 276] width 456 height 18
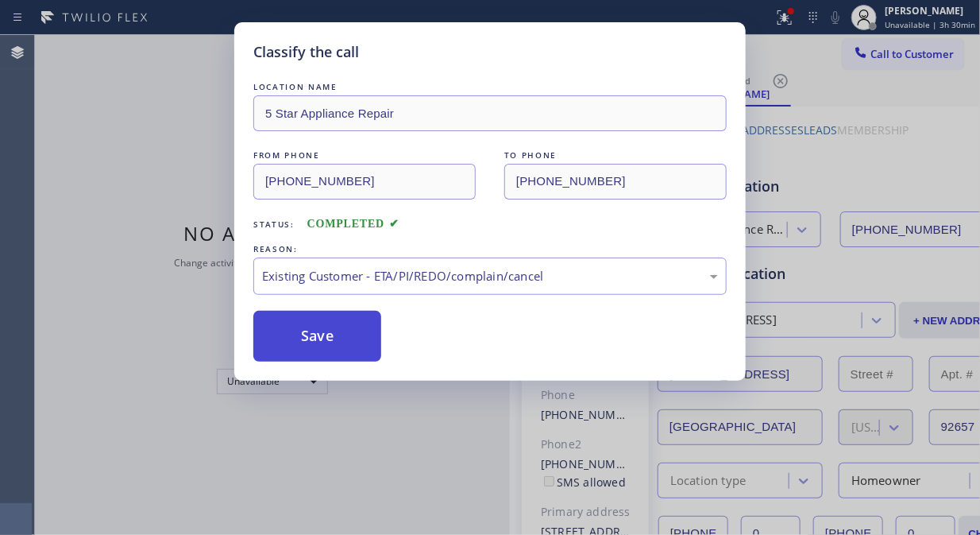
click at [346, 345] on button "Save" at bounding box center [317, 336] width 128 height 51
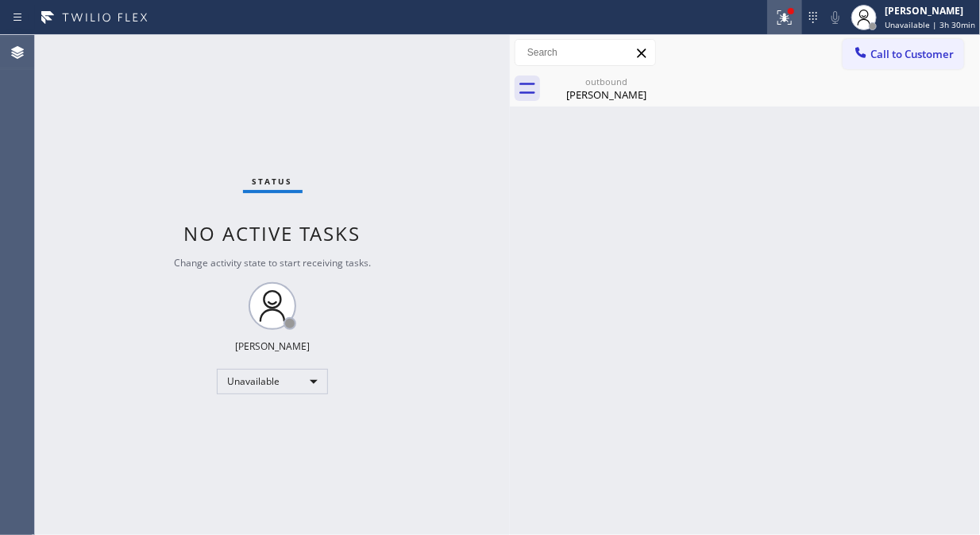
click at [780, 3] on button at bounding box center [785, 17] width 35 height 35
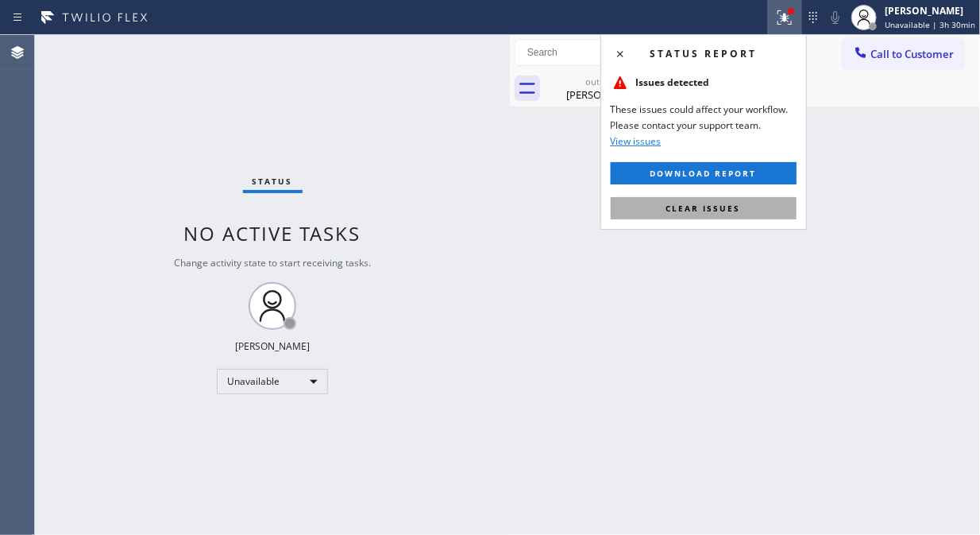
click at [727, 210] on span "Clear issues" at bounding box center [704, 208] width 75 height 11
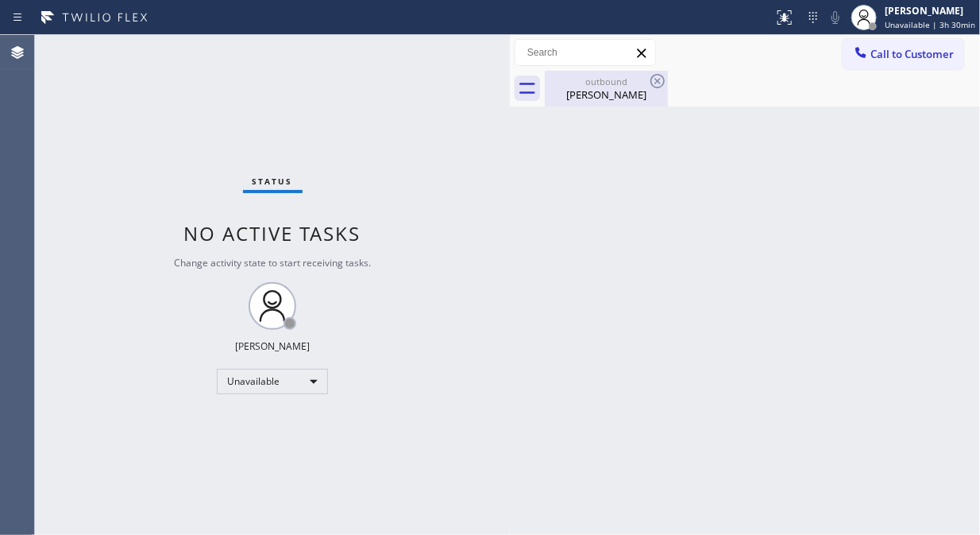
click at [612, 85] on div "outbound" at bounding box center [607, 81] width 120 height 12
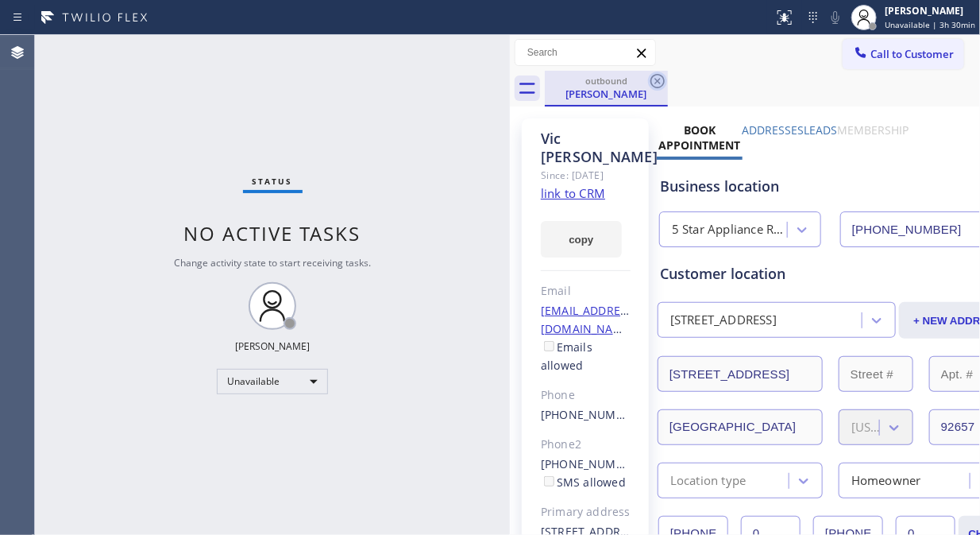
click at [661, 80] on icon at bounding box center [657, 81] width 19 height 19
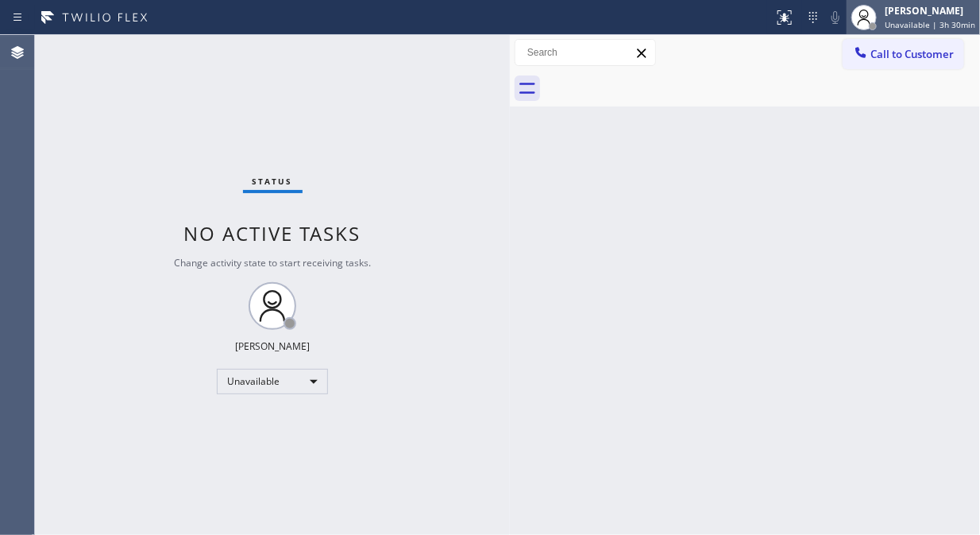
click at [909, 32] on div "[PERSON_NAME] Unavailable | 3h 30min" at bounding box center [913, 17] width 133 height 35
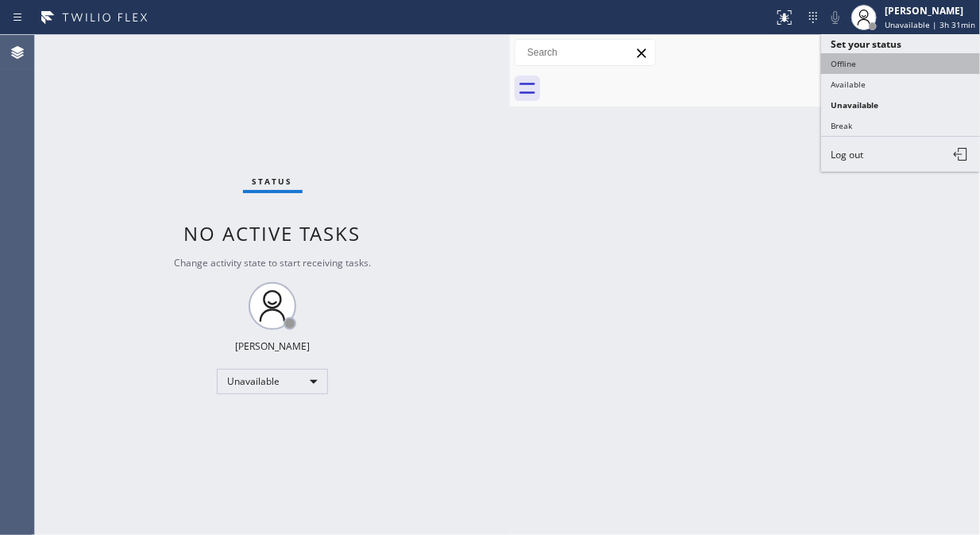
click at [857, 67] on button "Offline" at bounding box center [901, 63] width 159 height 21
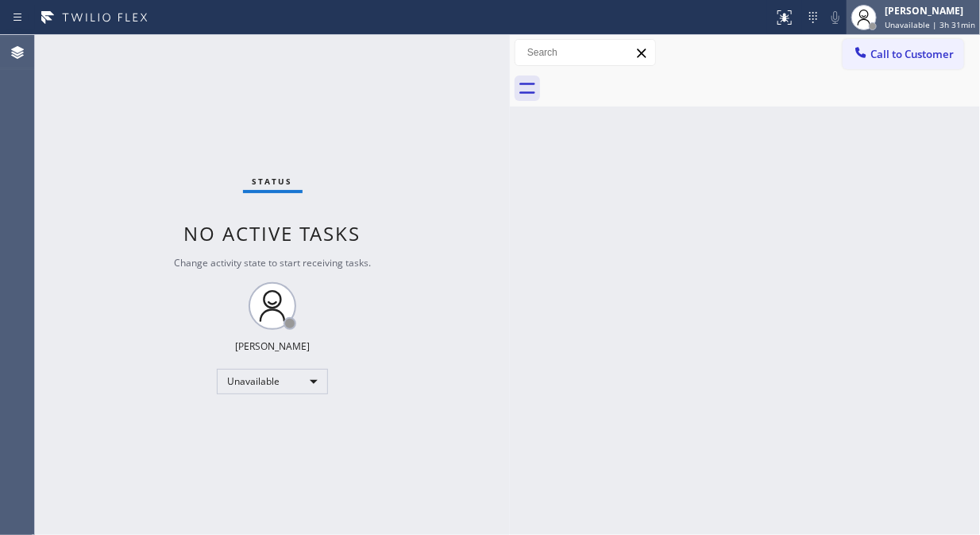
click at [912, 10] on div "[PERSON_NAME]" at bounding box center [930, 11] width 91 height 14
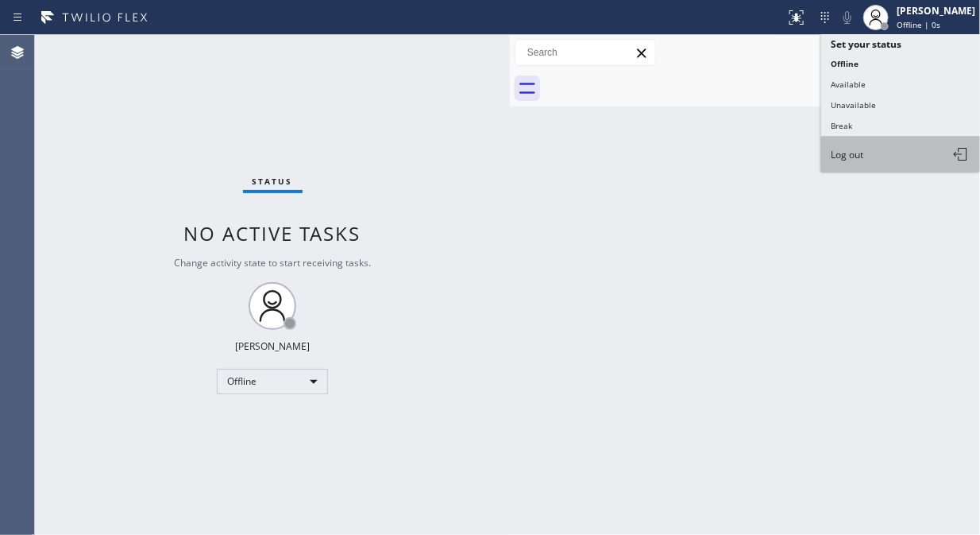
click at [849, 155] on span "Log out" at bounding box center [847, 155] width 33 height 14
